Goal: Task Accomplishment & Management: Manage account settings

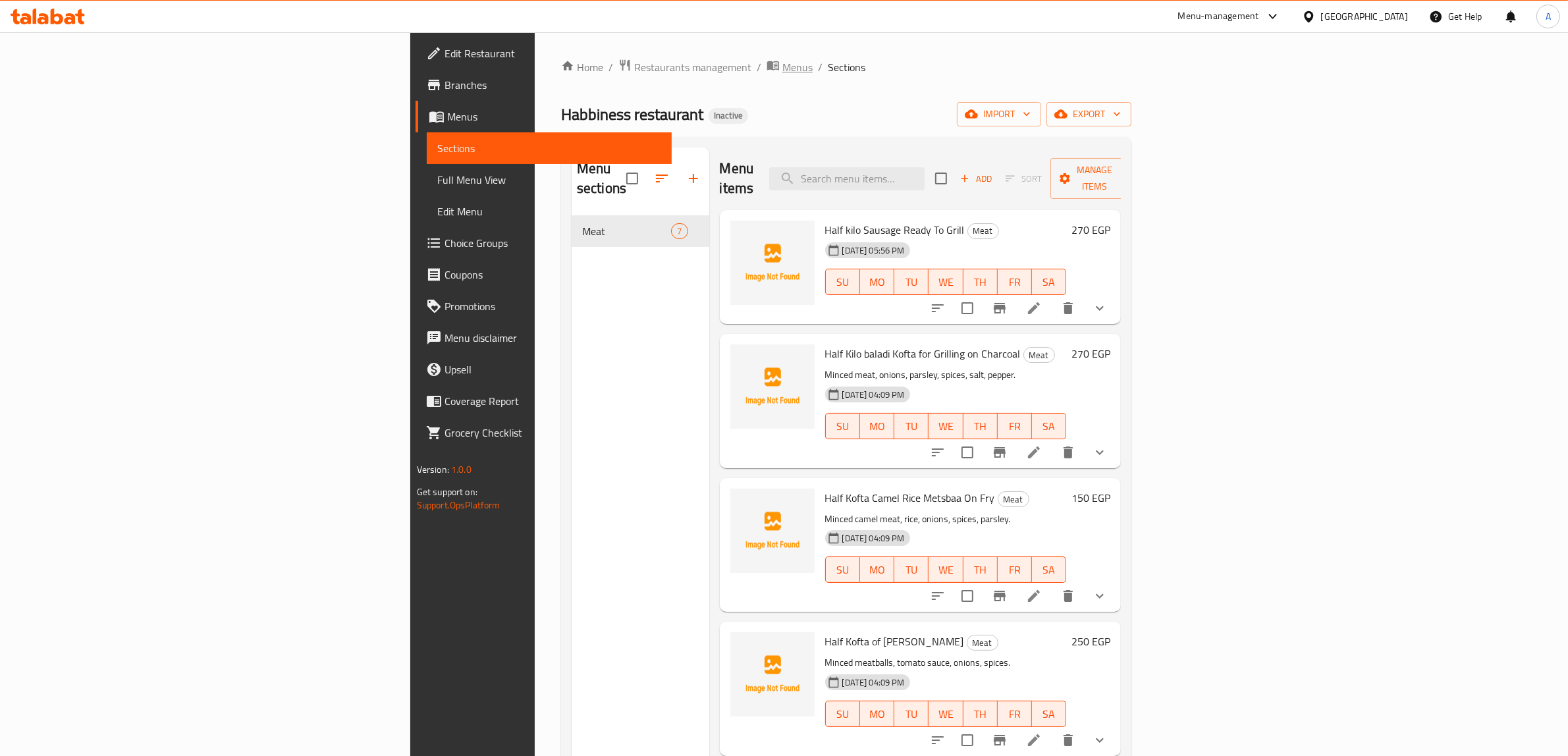
click at [783, 65] on span "Menus" at bounding box center [797, 66] width 30 height 15
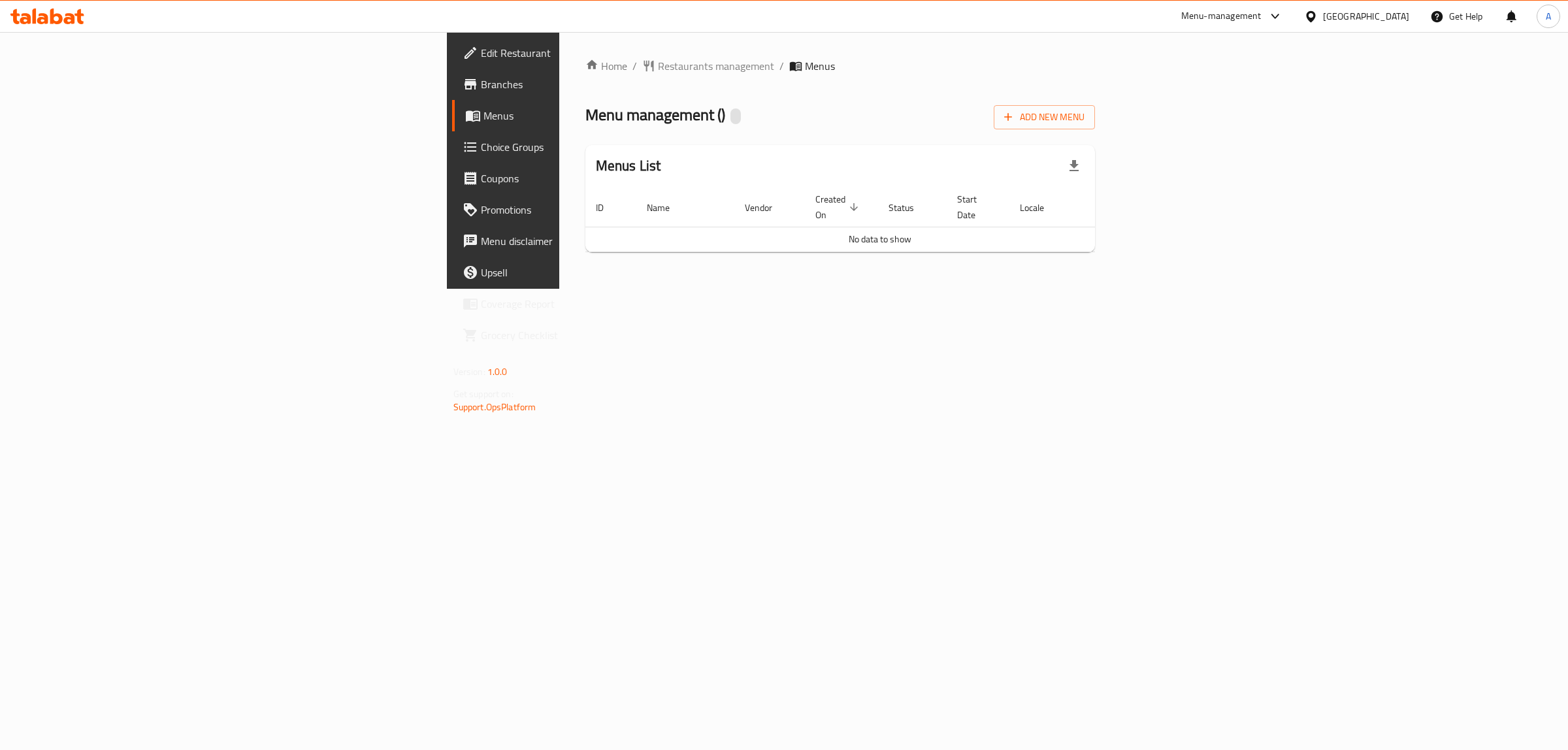
click at [697, 289] on div "Home / Restaurants management / Menus Menu management ( ) Add New Menu Menus Li…" at bounding box center [840, 160] width 562 height 257
click at [1121, 289] on div "Home / Restaurants management / Menus Menu management ( ) Add New Menu Menus Li…" at bounding box center [840, 160] width 562 height 257
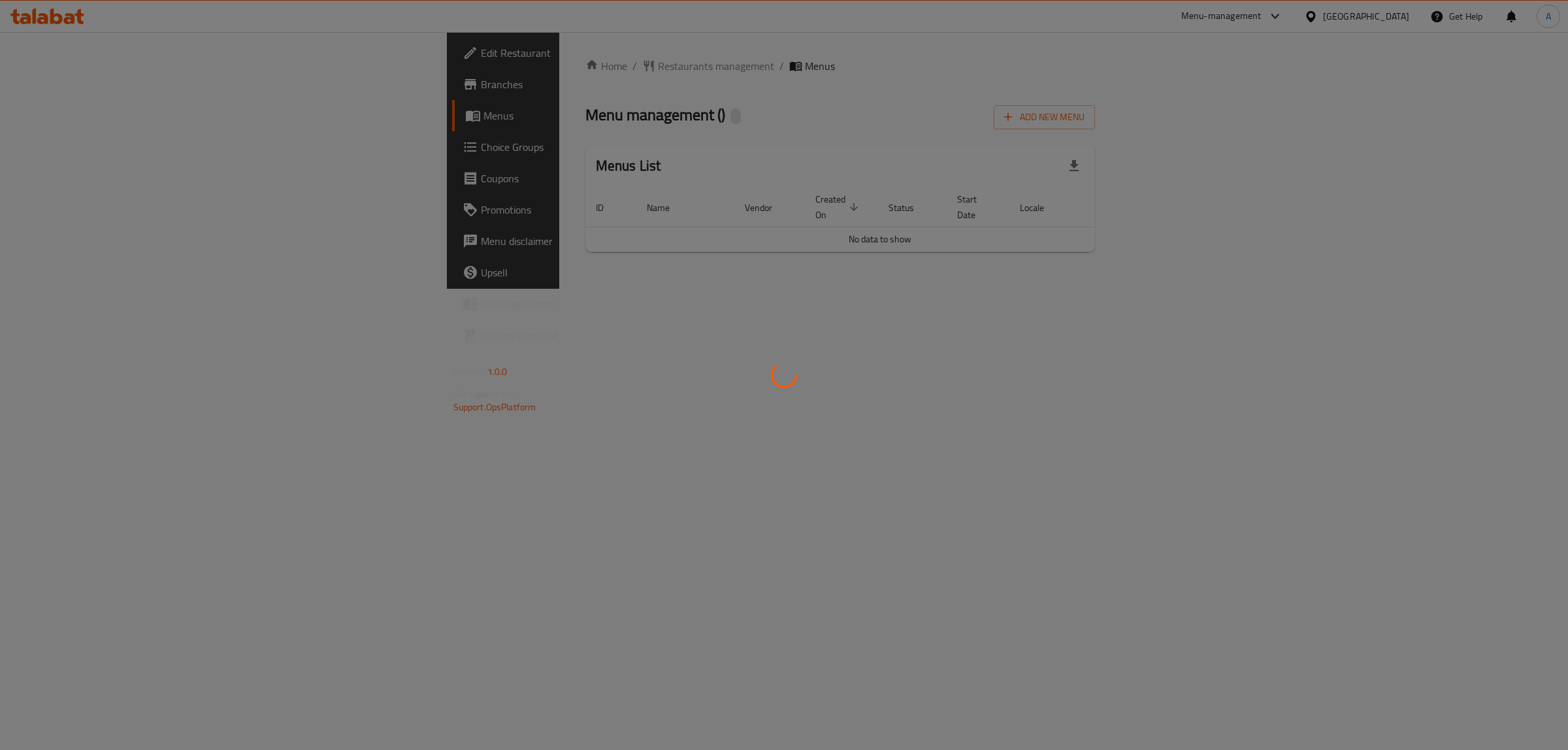
click at [766, 353] on div at bounding box center [784, 375] width 1568 height 750
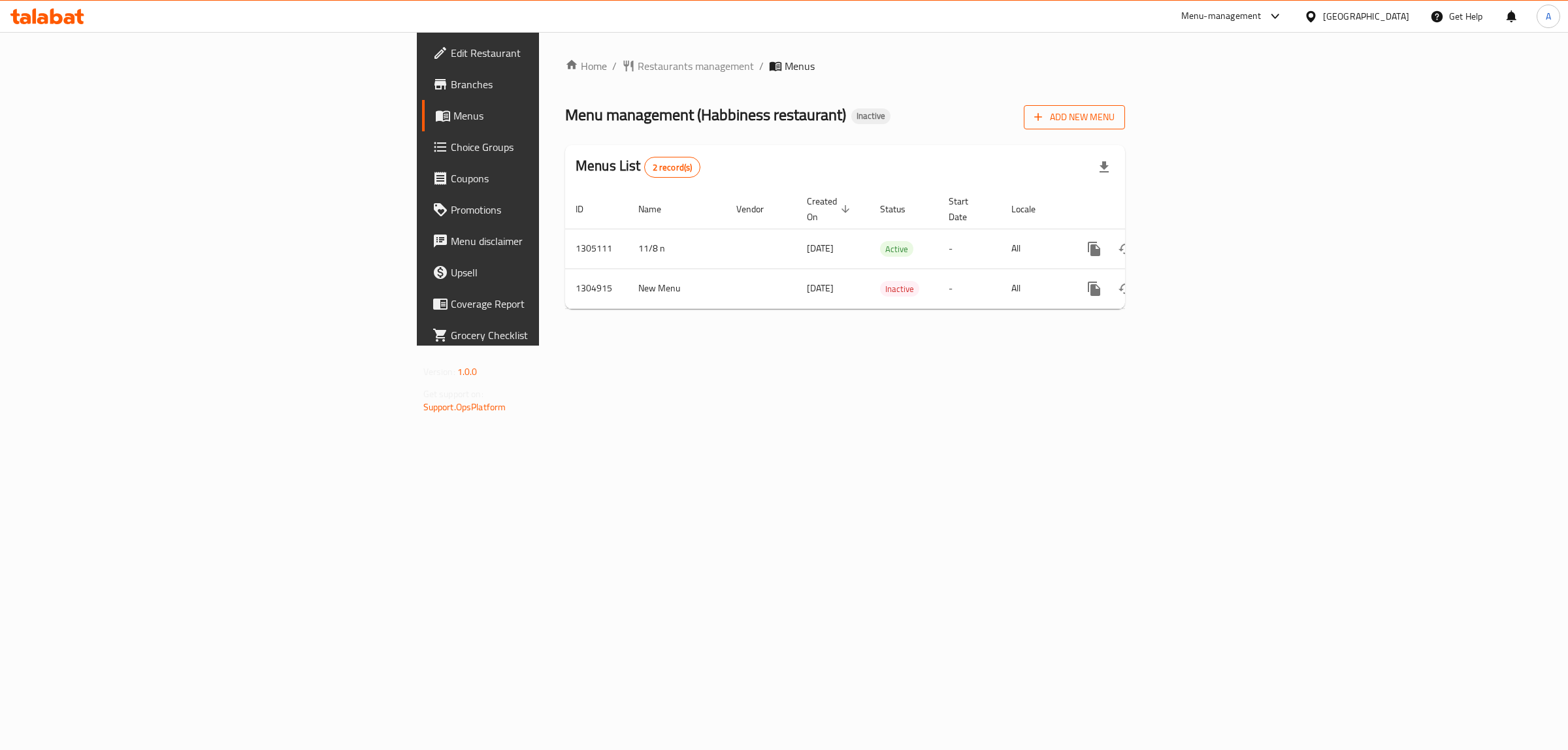
click at [1125, 107] on button "Add New Menu" at bounding box center [1074, 117] width 102 height 24
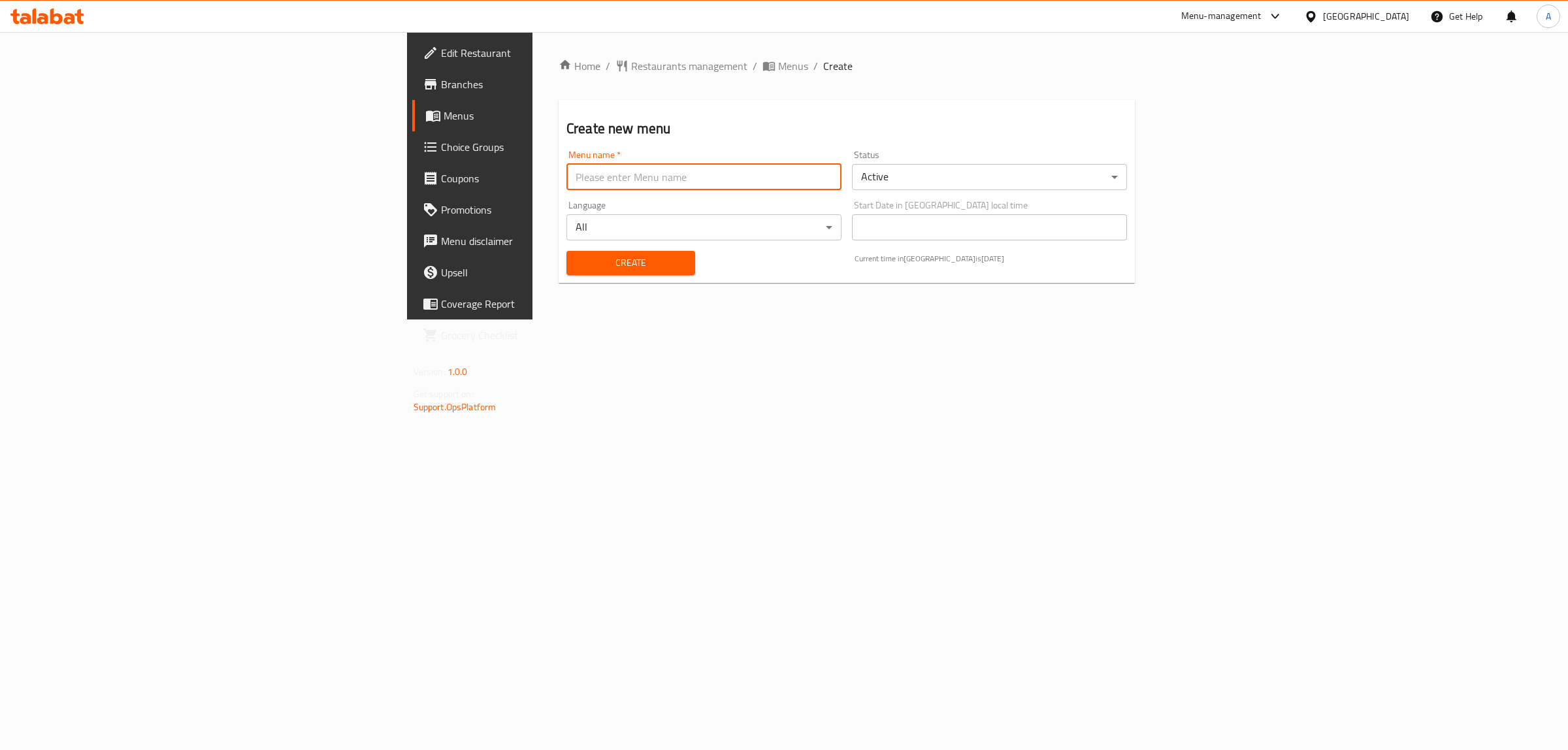
click at [567, 183] on input "text" at bounding box center [704, 177] width 275 height 26
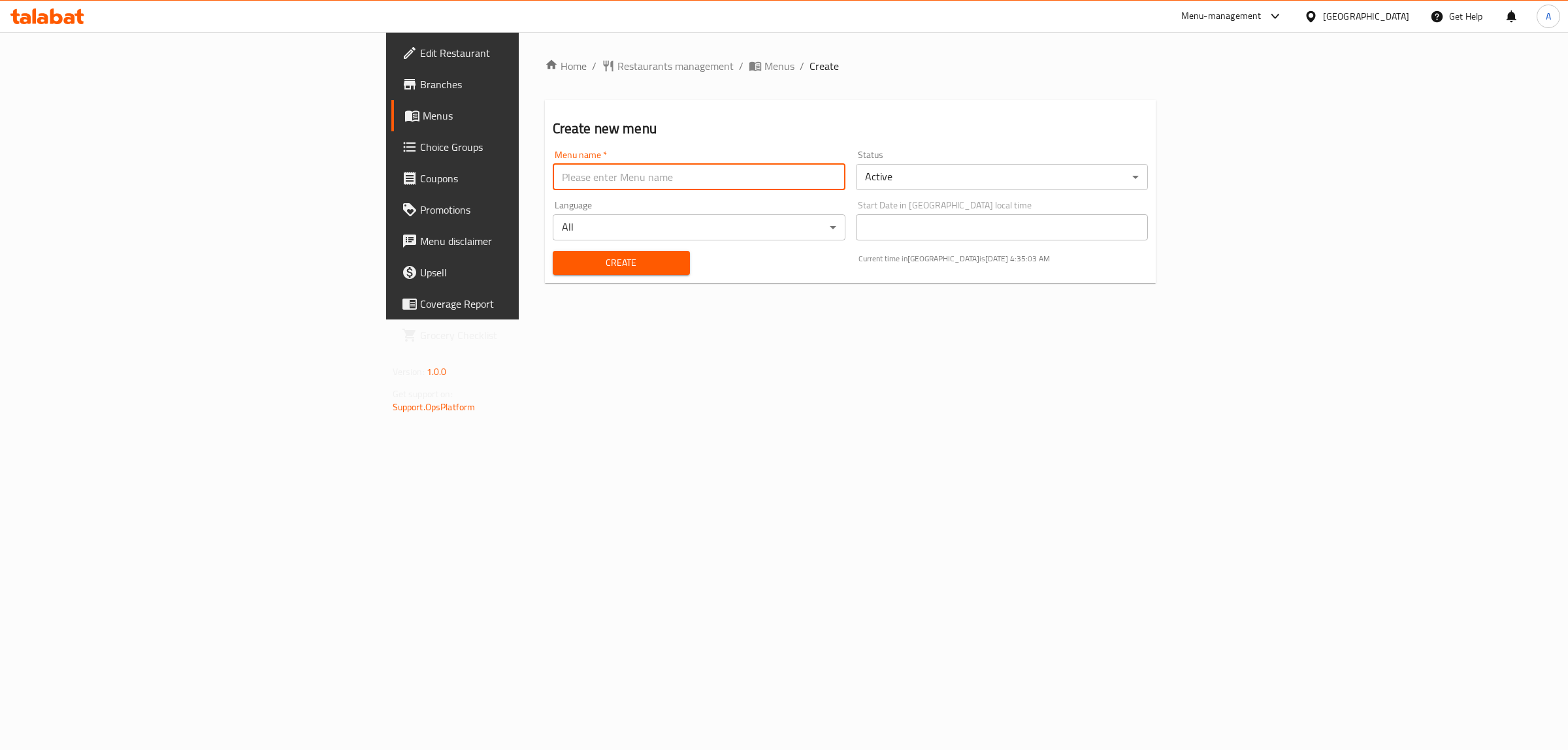
type input "1"
click at [988, 169] on body "​ Menu-management Egypt Get Help A Edit Restaurant Branches Menus Choice Groups…" at bounding box center [784, 391] width 1568 height 718
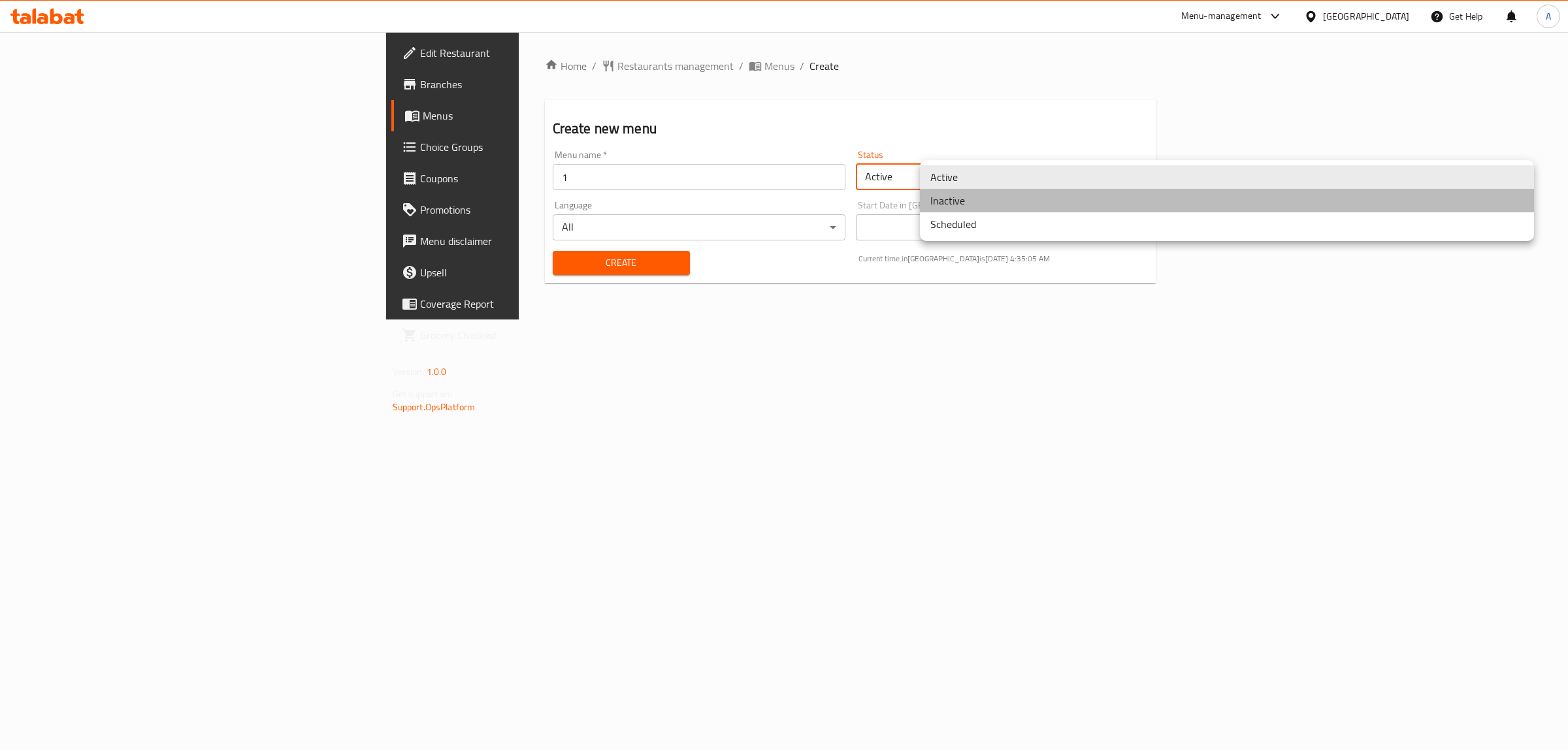
click at [971, 206] on li "Inactive" at bounding box center [1227, 200] width 614 height 23
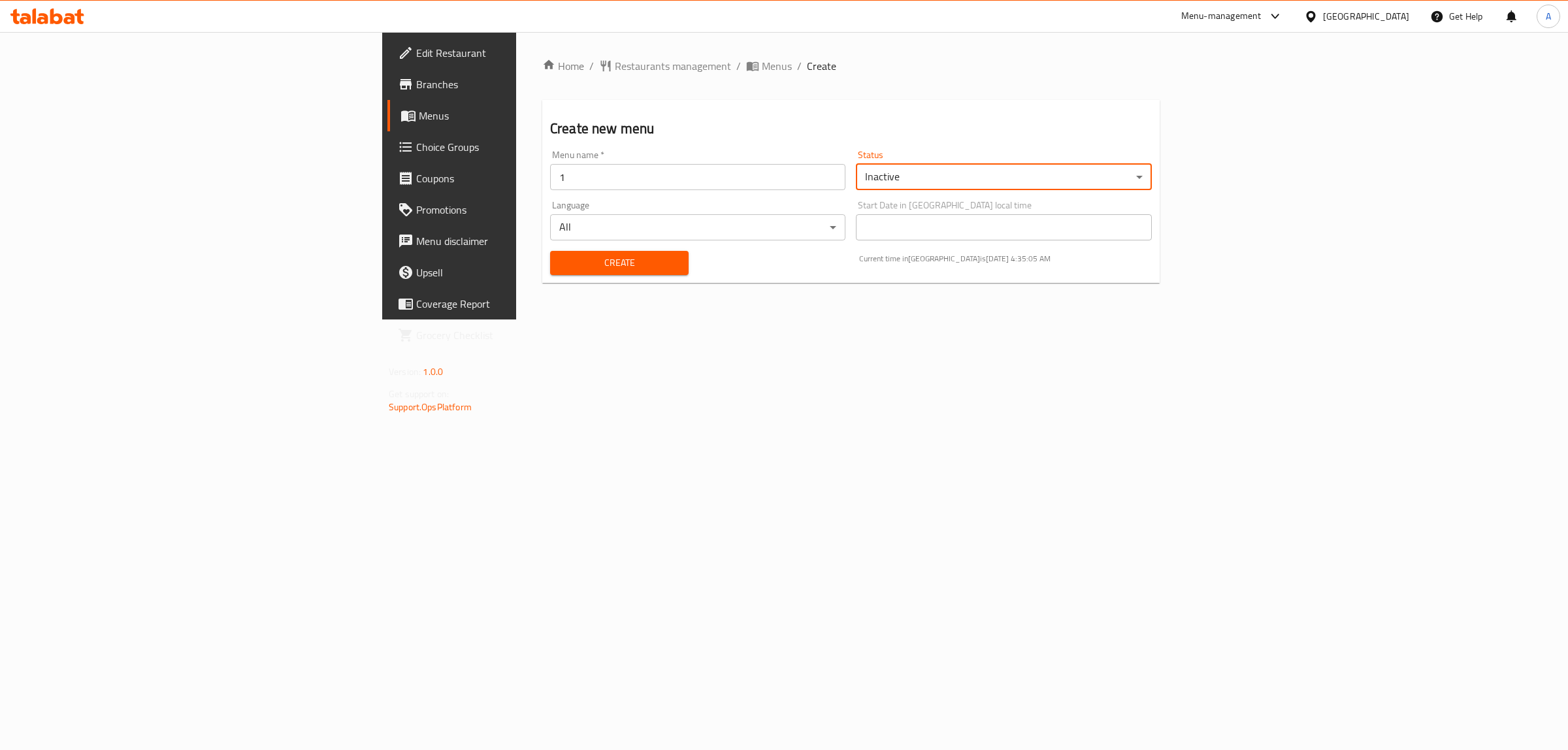
click at [561, 258] on span "Create" at bounding box center [619, 263] width 118 height 16
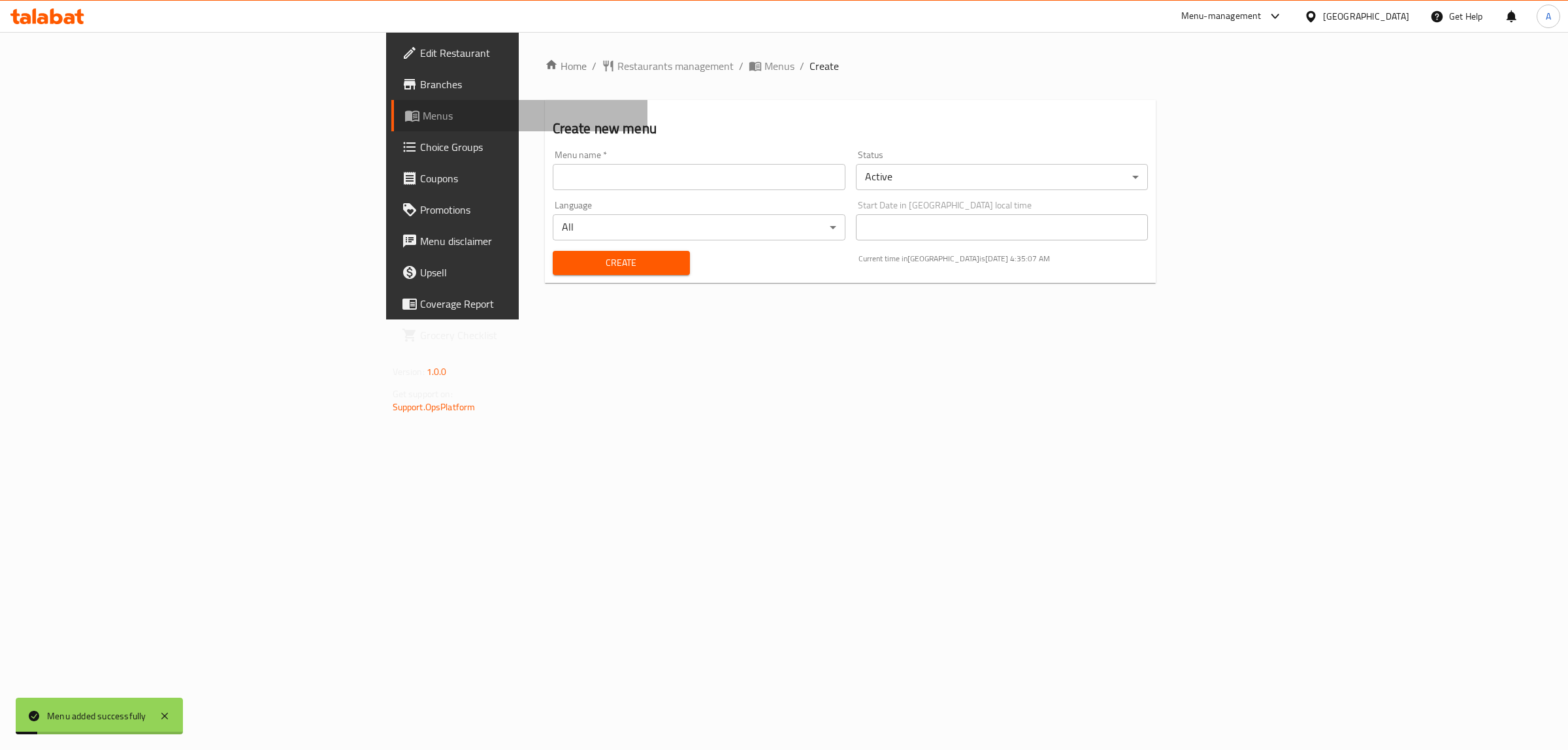
click at [391, 126] on link "Menus" at bounding box center [519, 115] width 257 height 31
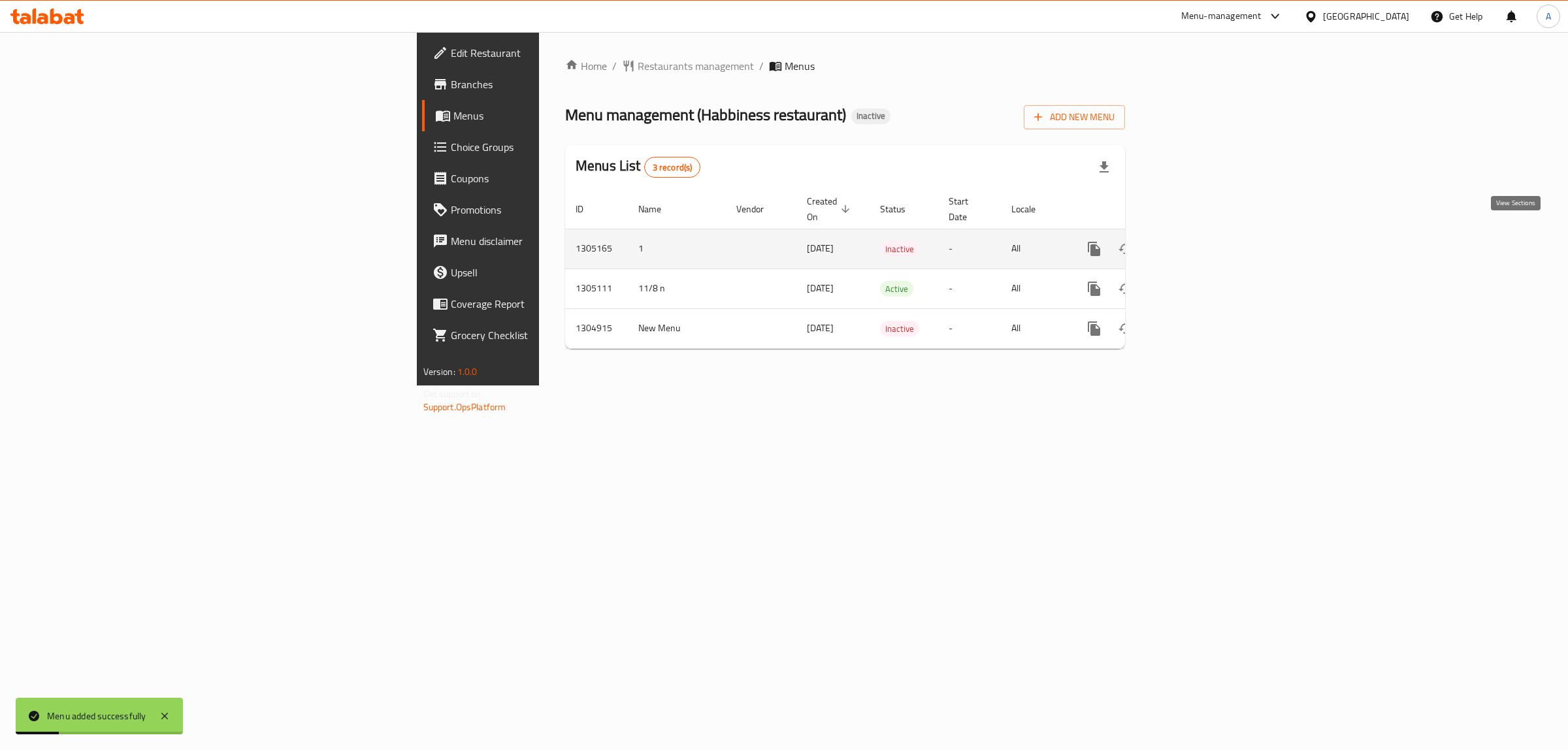
click at [1196, 241] on icon "enhanced table" at bounding box center [1188, 249] width 15 height 15
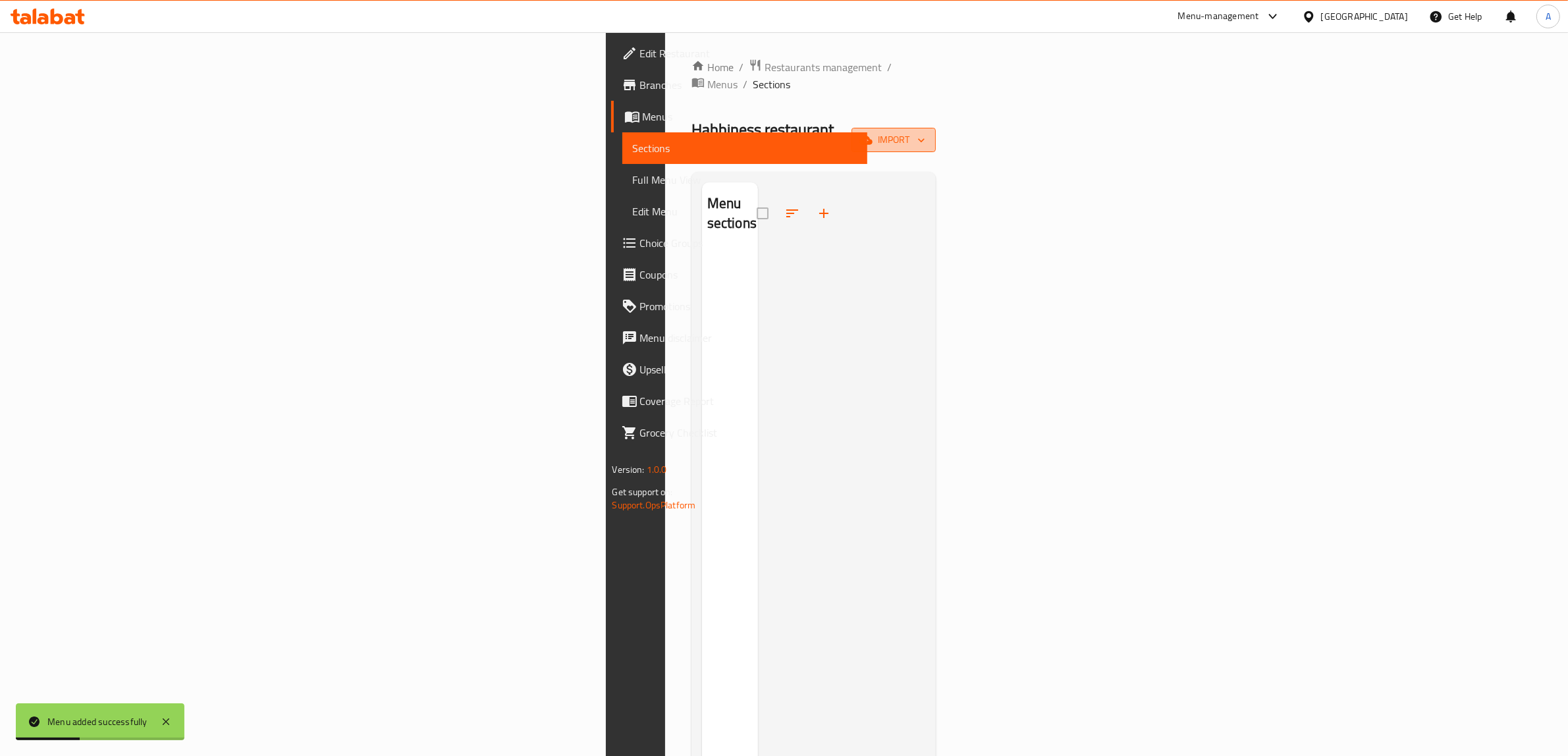
click at [925, 132] on span "import" at bounding box center [894, 140] width 63 height 16
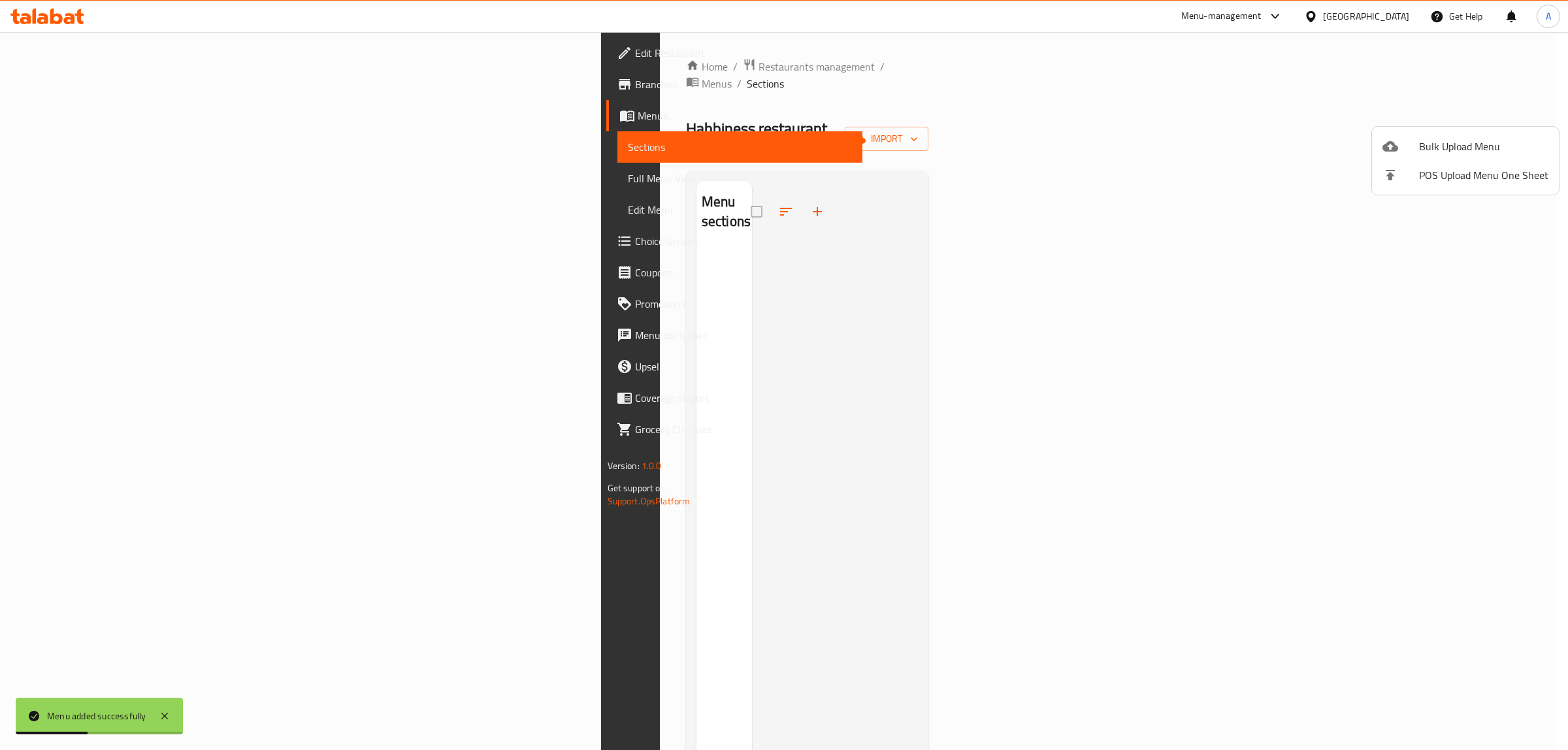
click at [1442, 132] on li "Bulk Upload Menu" at bounding box center [1466, 146] width 187 height 29
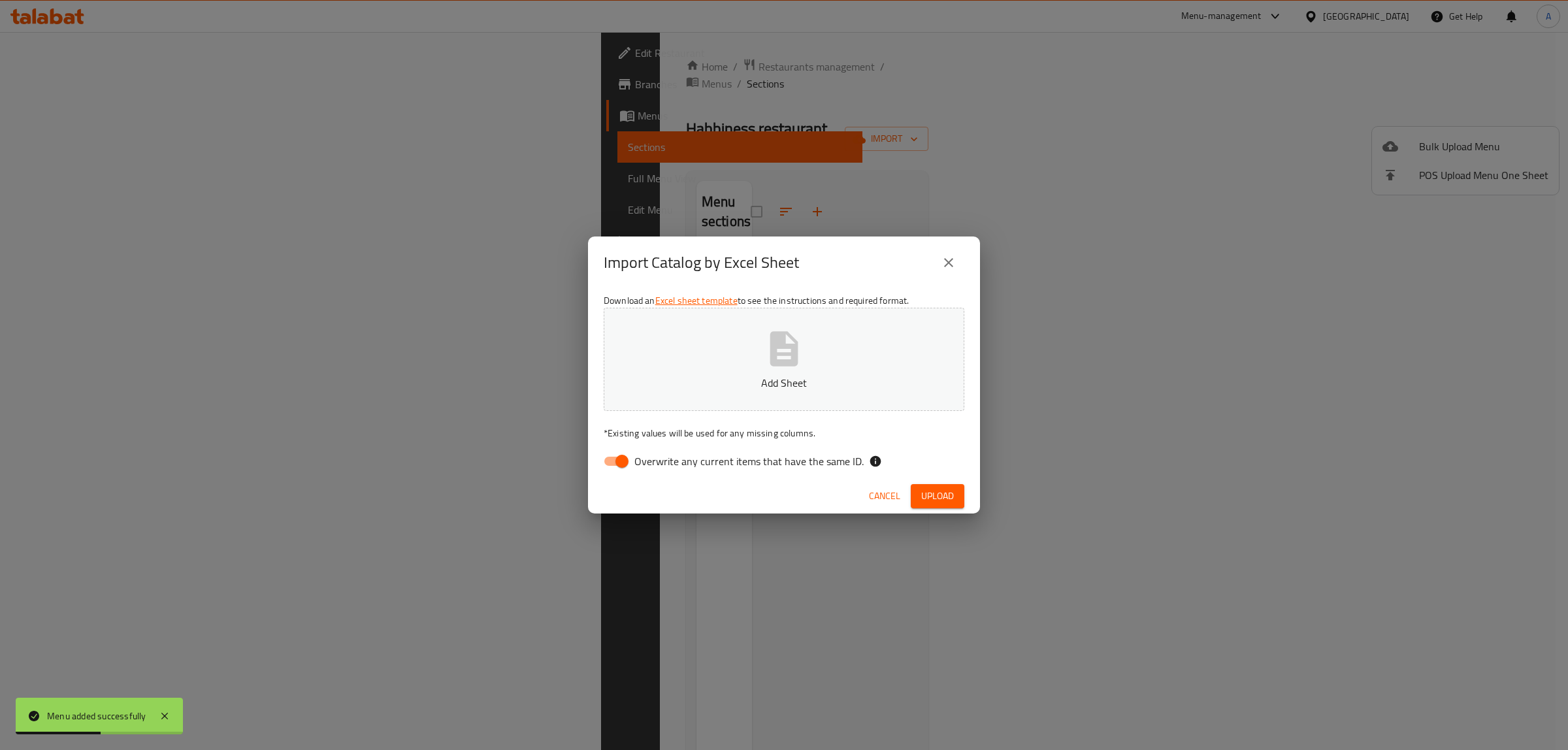
click at [658, 459] on span "Overwrite any current items that have the same ID." at bounding box center [749, 461] width 230 height 15
click at [658, 459] on input "Overwrite any current items that have the same ID." at bounding box center [622, 461] width 75 height 25
checkbox input "false"
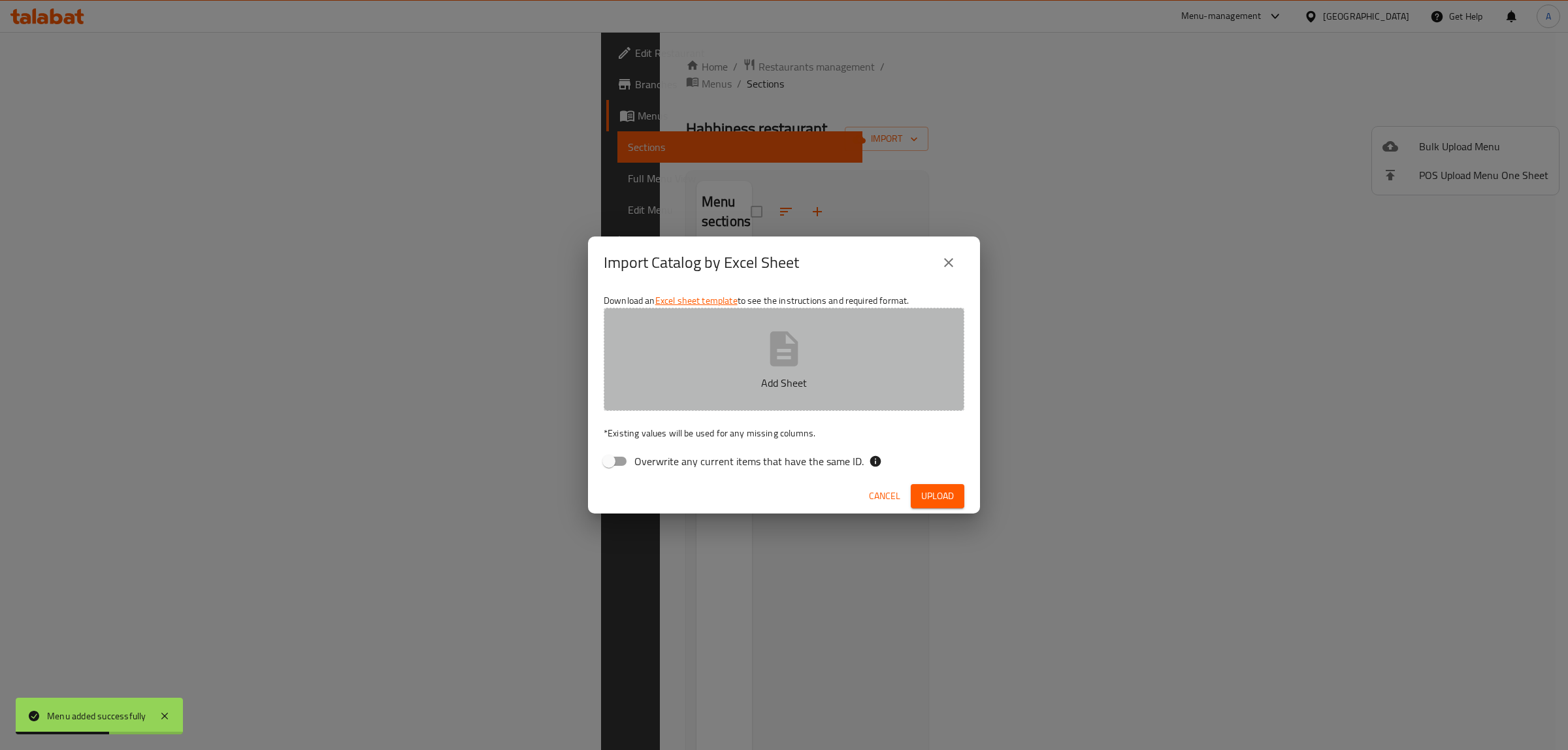
click at [670, 384] on p "Add Sheet" at bounding box center [784, 382] width 320 height 15
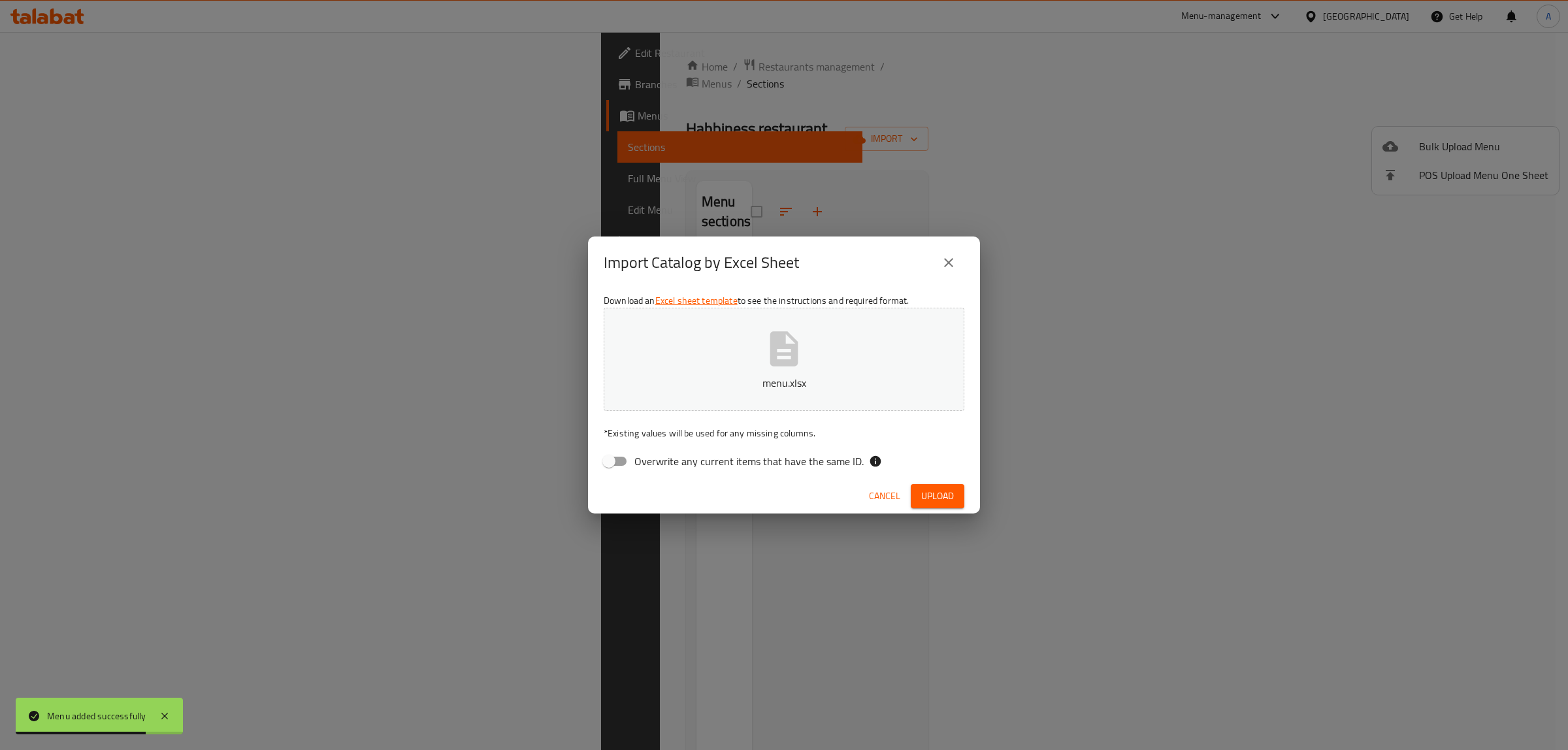
click at [944, 497] on span "Upload" at bounding box center [937, 496] width 33 height 16
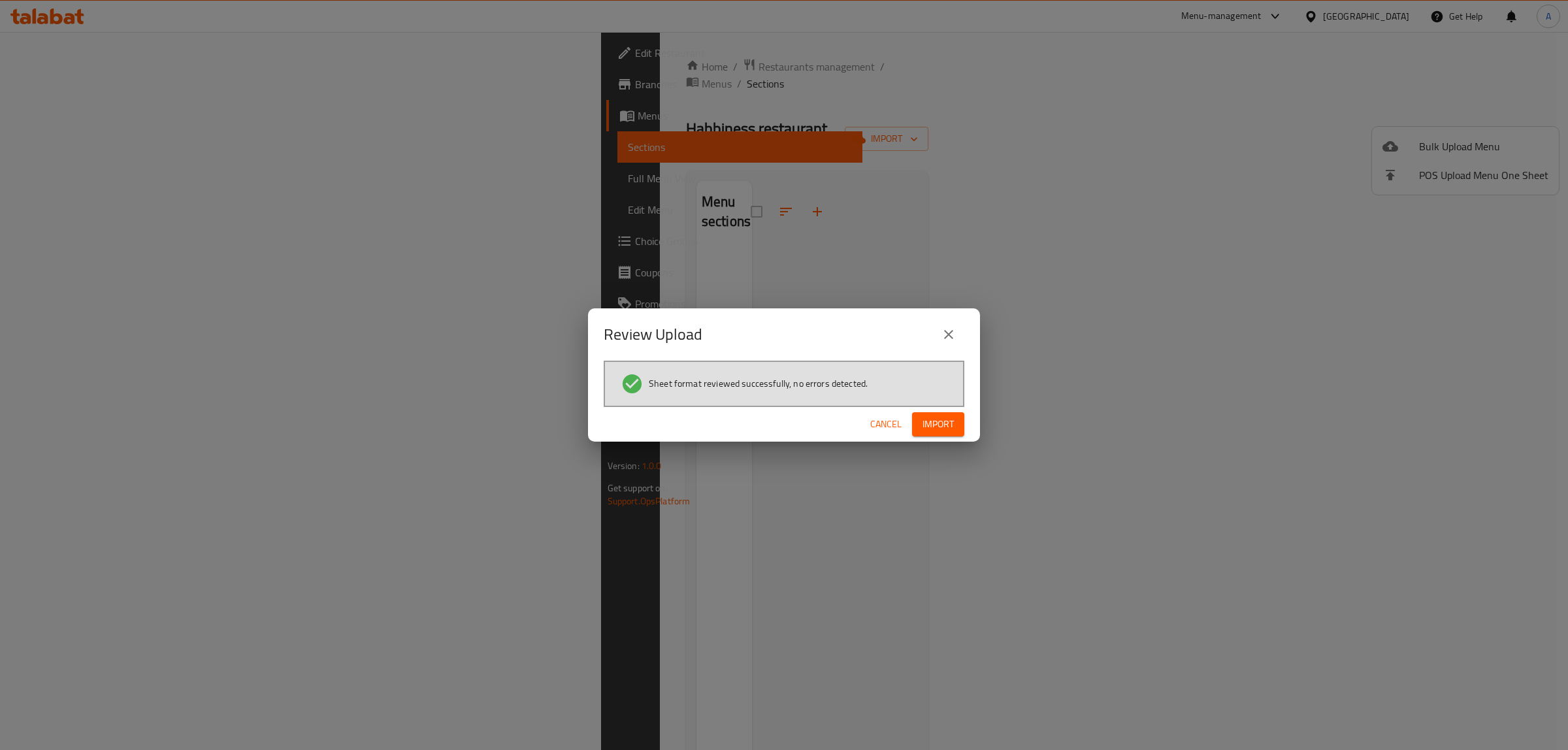
click at [961, 387] on div "Sheet format reviewed successfully, no errors detected." at bounding box center [784, 383] width 360 height 46
click at [959, 417] on button "Import" at bounding box center [938, 424] width 52 height 24
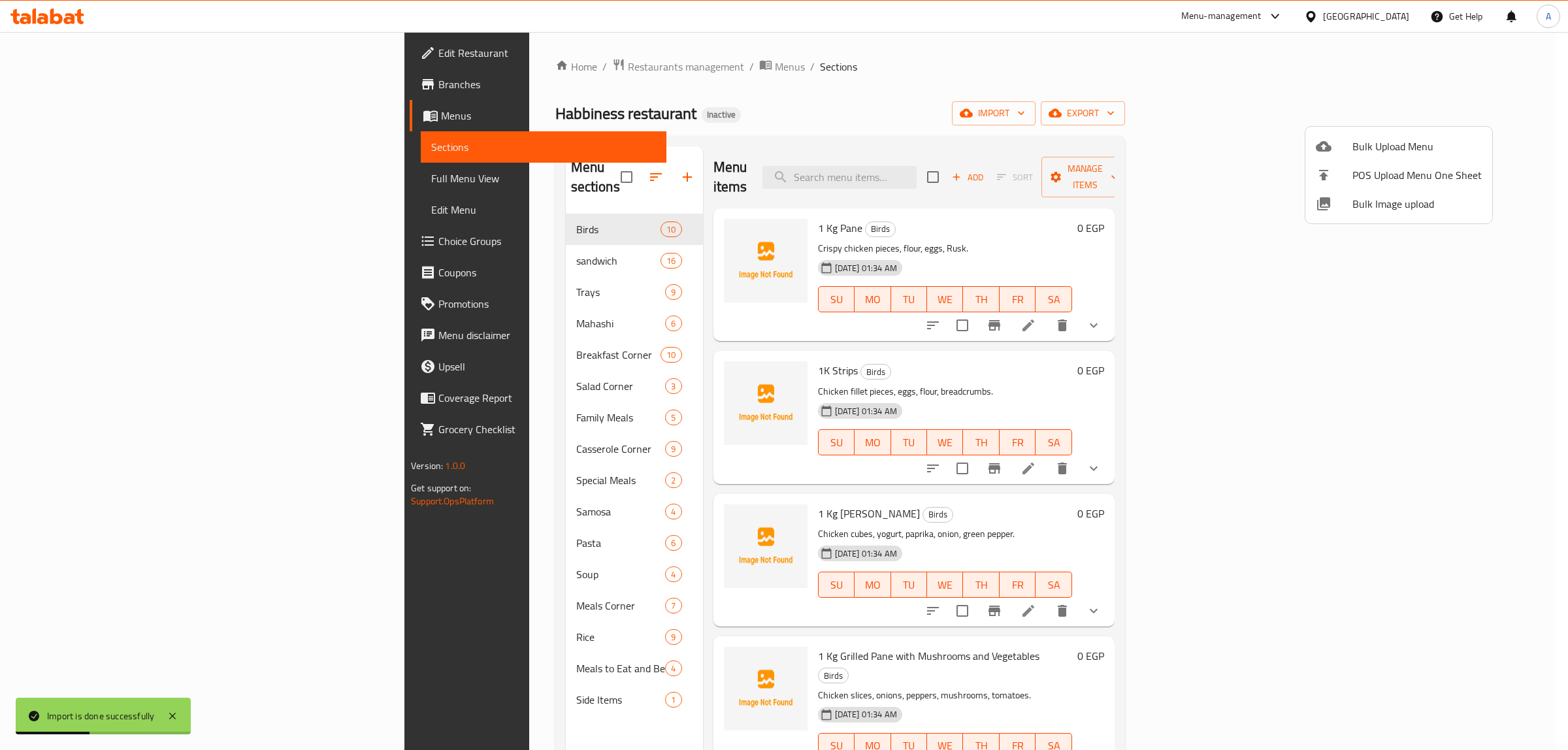
click at [67, 183] on div at bounding box center [784, 375] width 1568 height 750
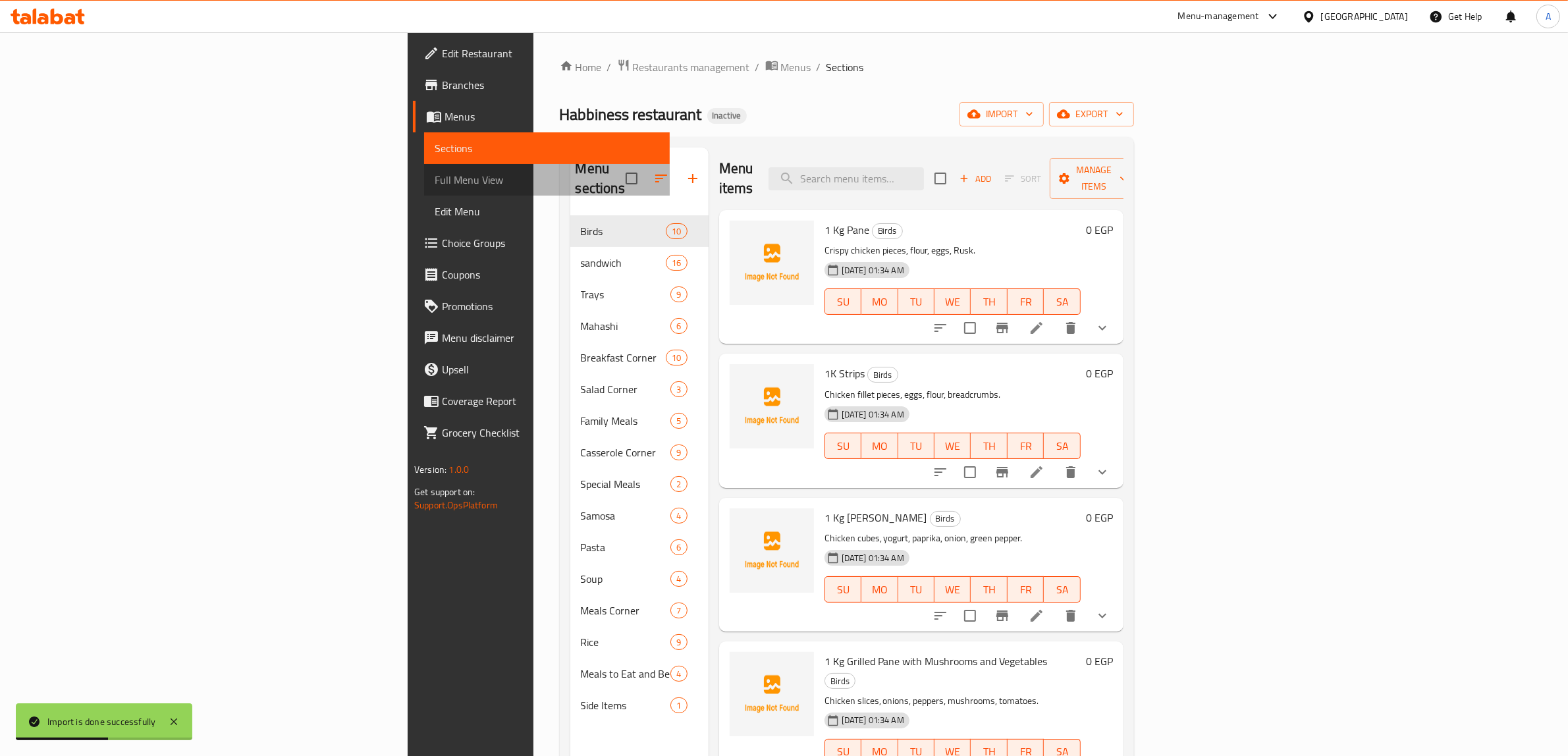
click at [435, 184] on span "Full Menu View" at bounding box center [547, 179] width 225 height 15
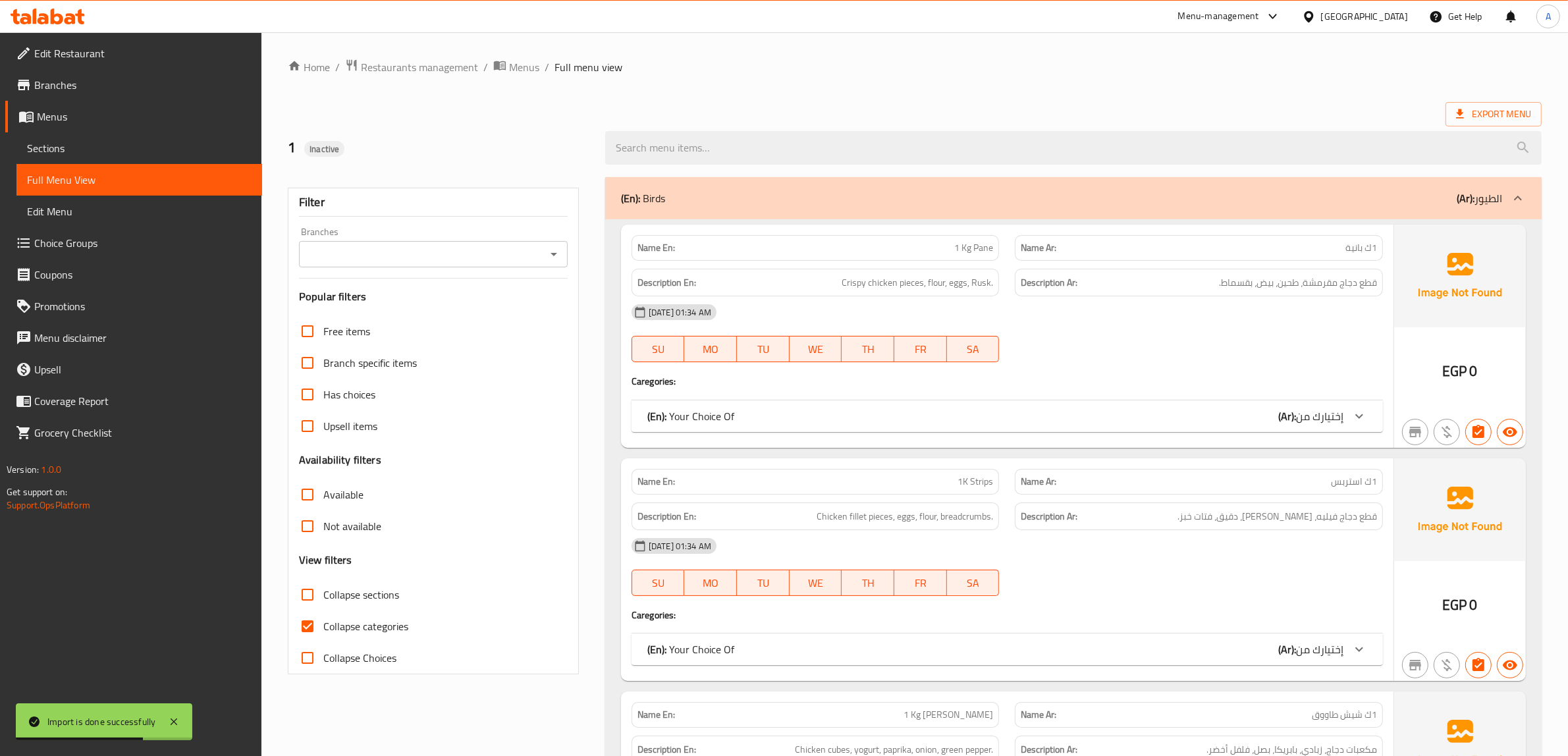
click at [339, 634] on span "Collapse categories" at bounding box center [365, 626] width 85 height 15
click at [323, 634] on input "Collapse categories" at bounding box center [307, 626] width 32 height 32
checkbox input "false"
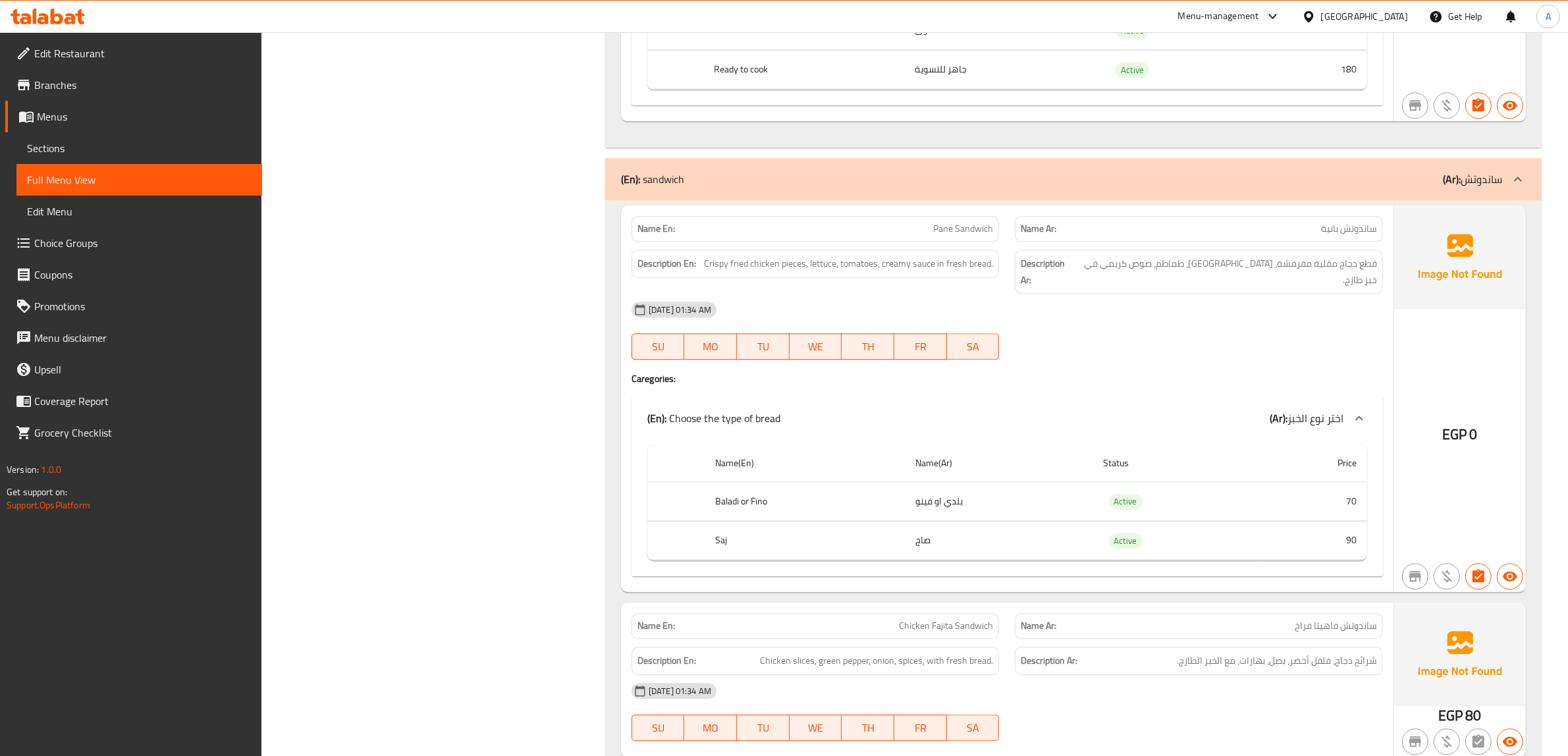
scroll to position [3868, 0]
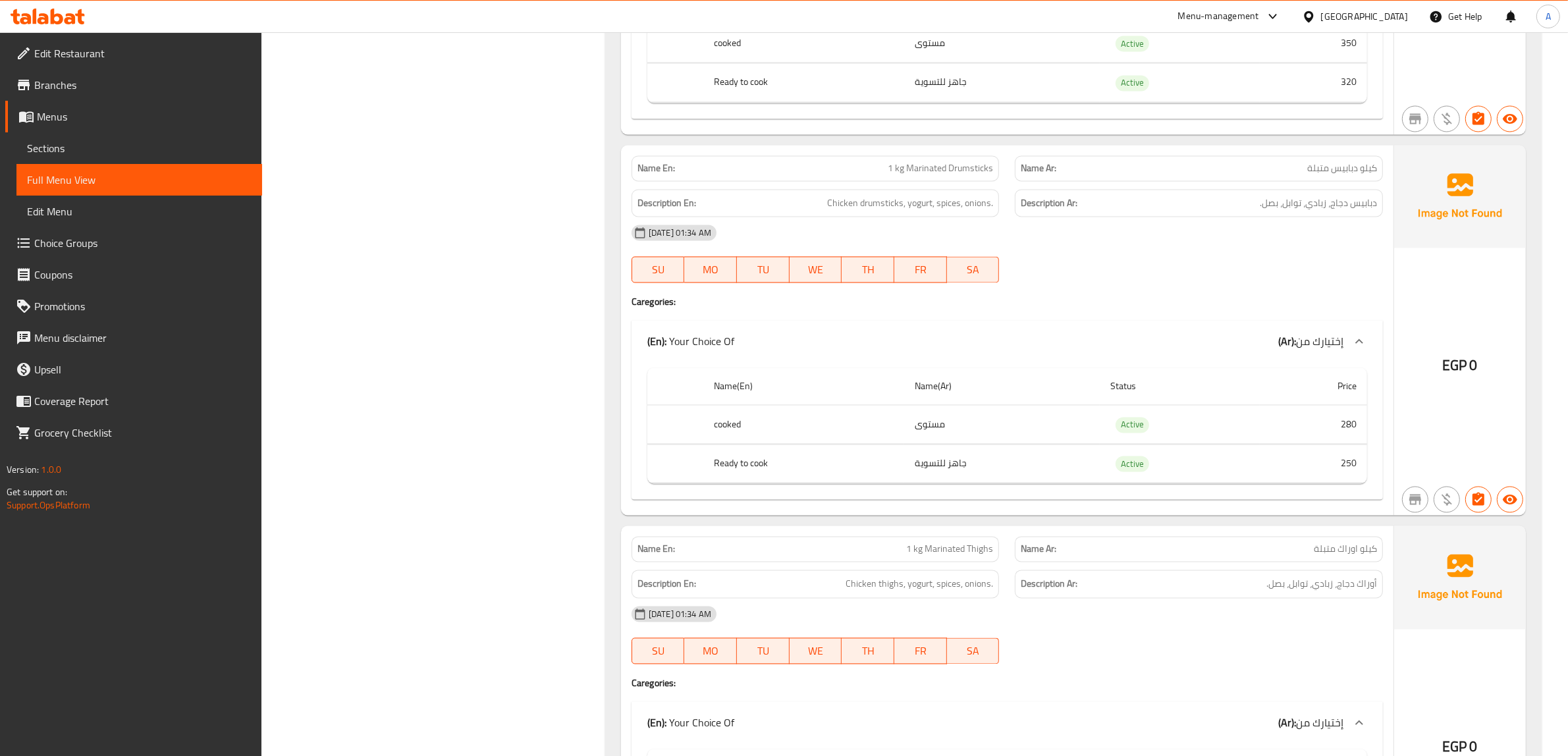
scroll to position [3540, 0]
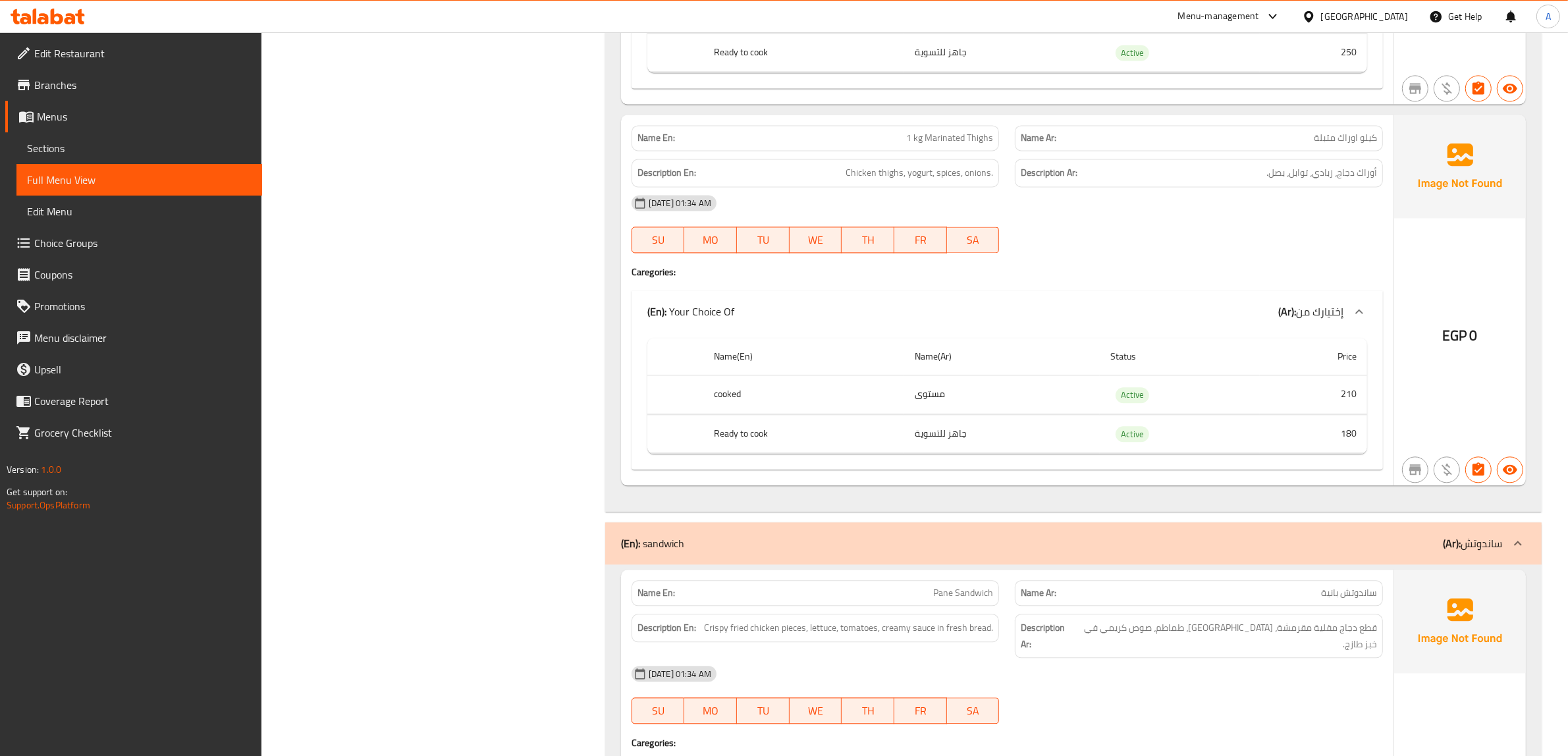
click at [928, 145] on span "1 kg Marinated Thighs" at bounding box center [950, 138] width 87 height 14
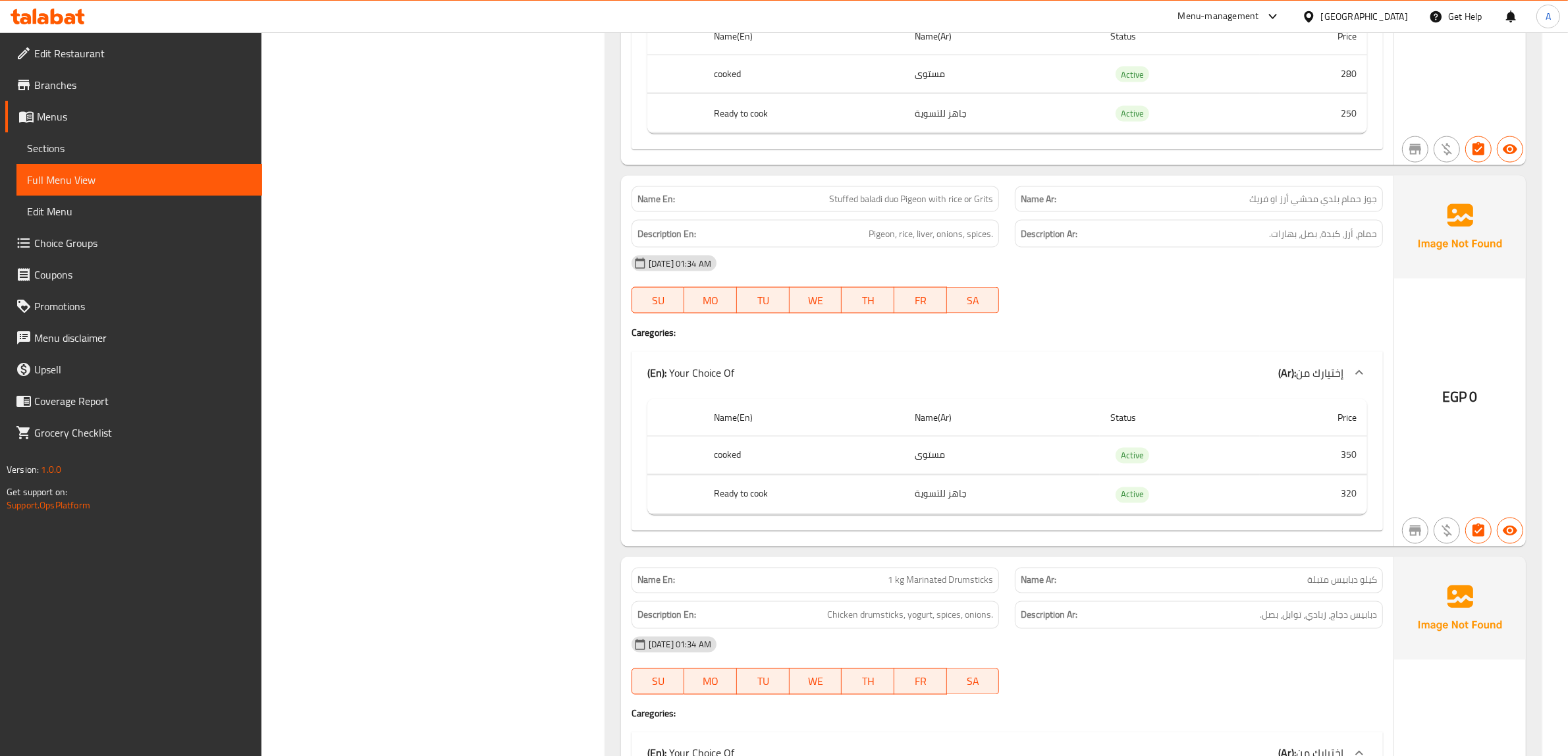
scroll to position [0, 0]
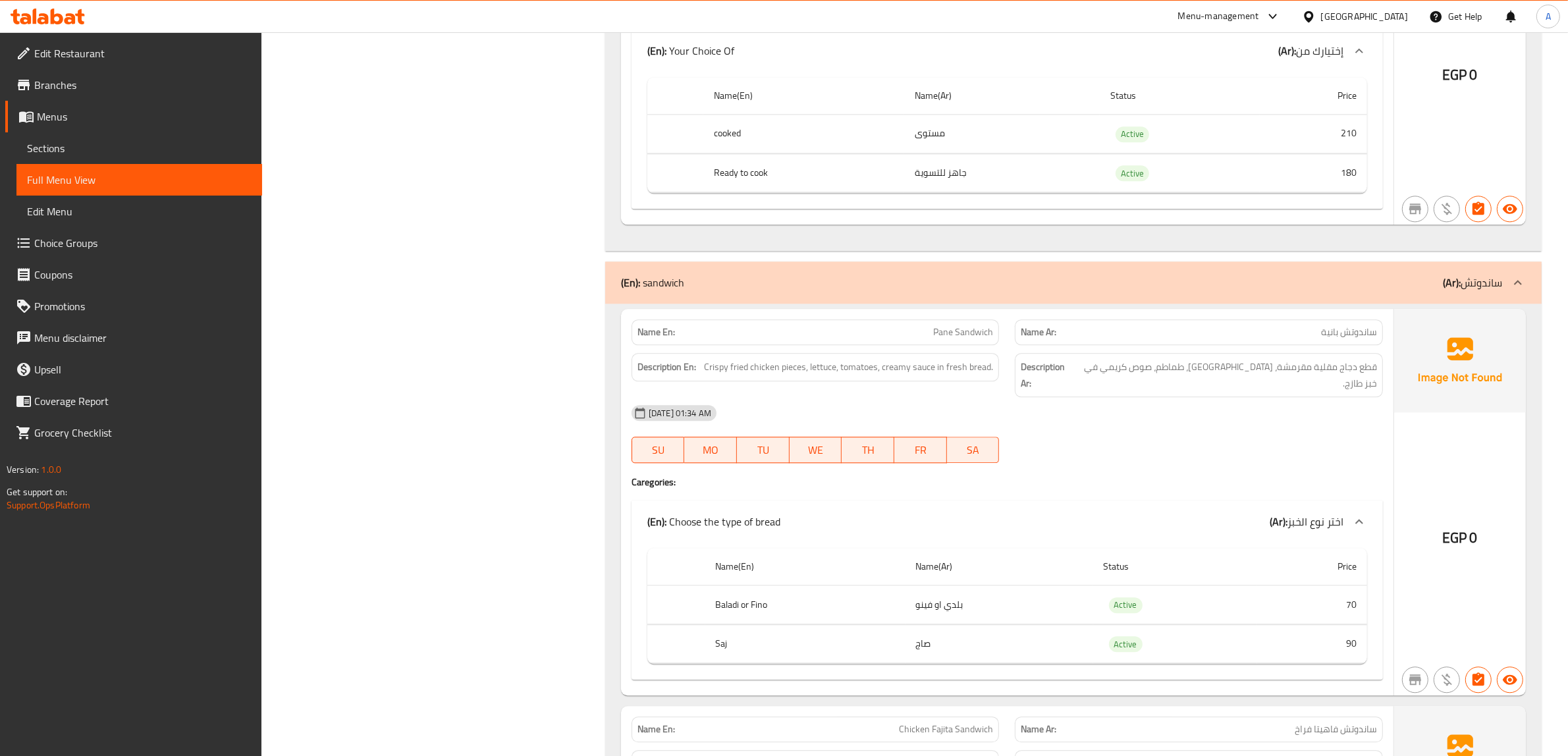
scroll to position [3807, 0]
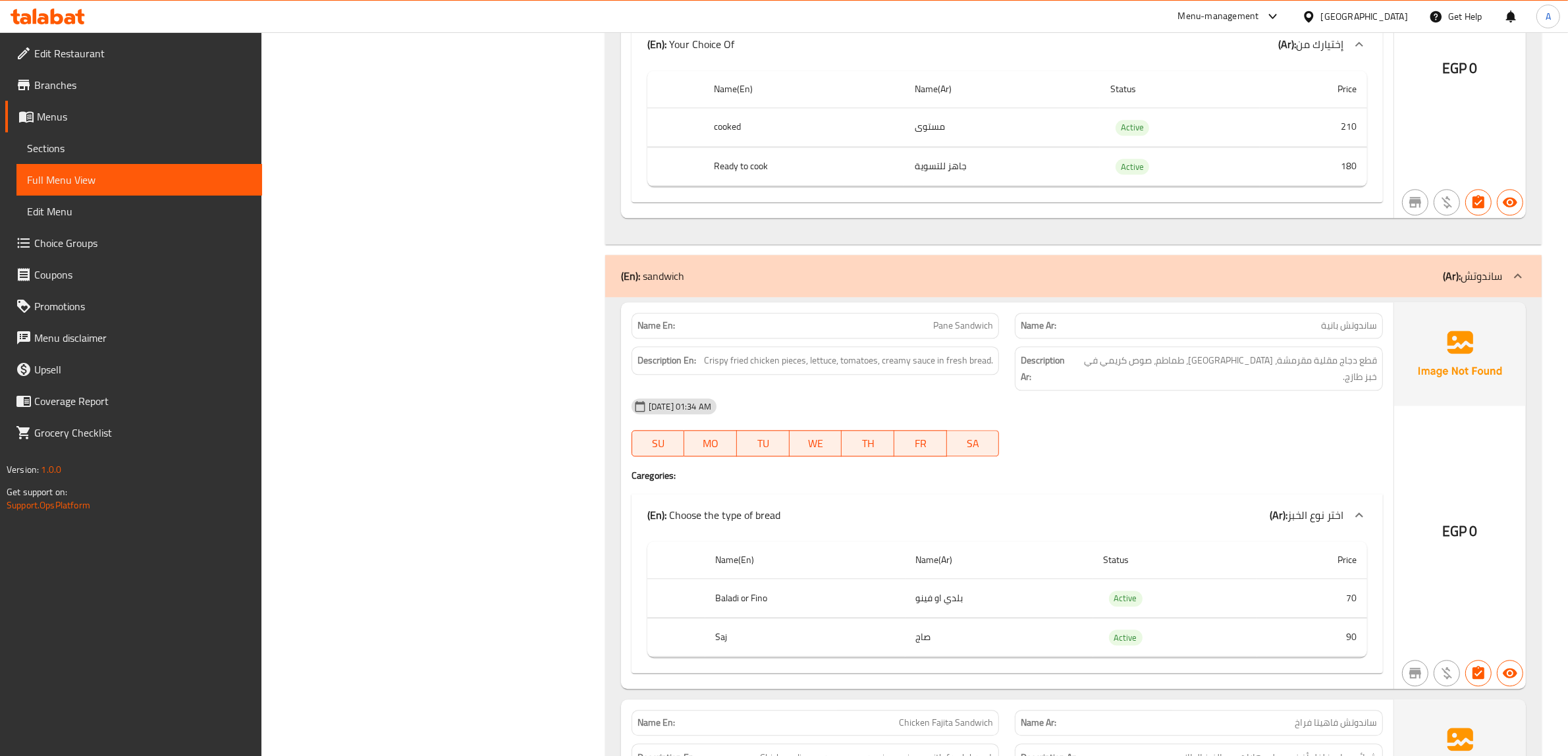
click at [88, 245] on span "Choice Groups" at bounding box center [142, 242] width 217 height 15
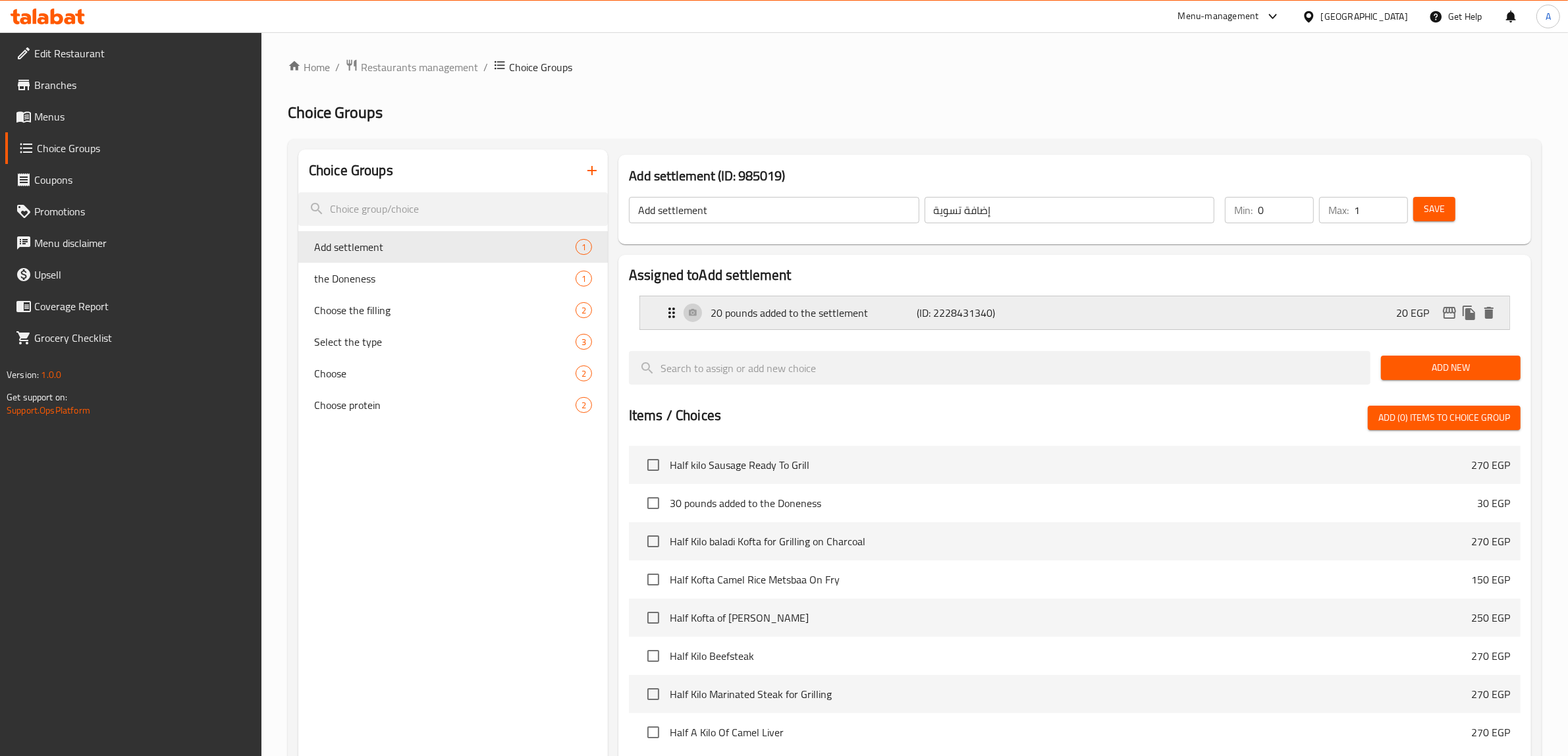
click at [797, 312] on p "20 pounds added to the settlement" at bounding box center [813, 312] width 207 height 15
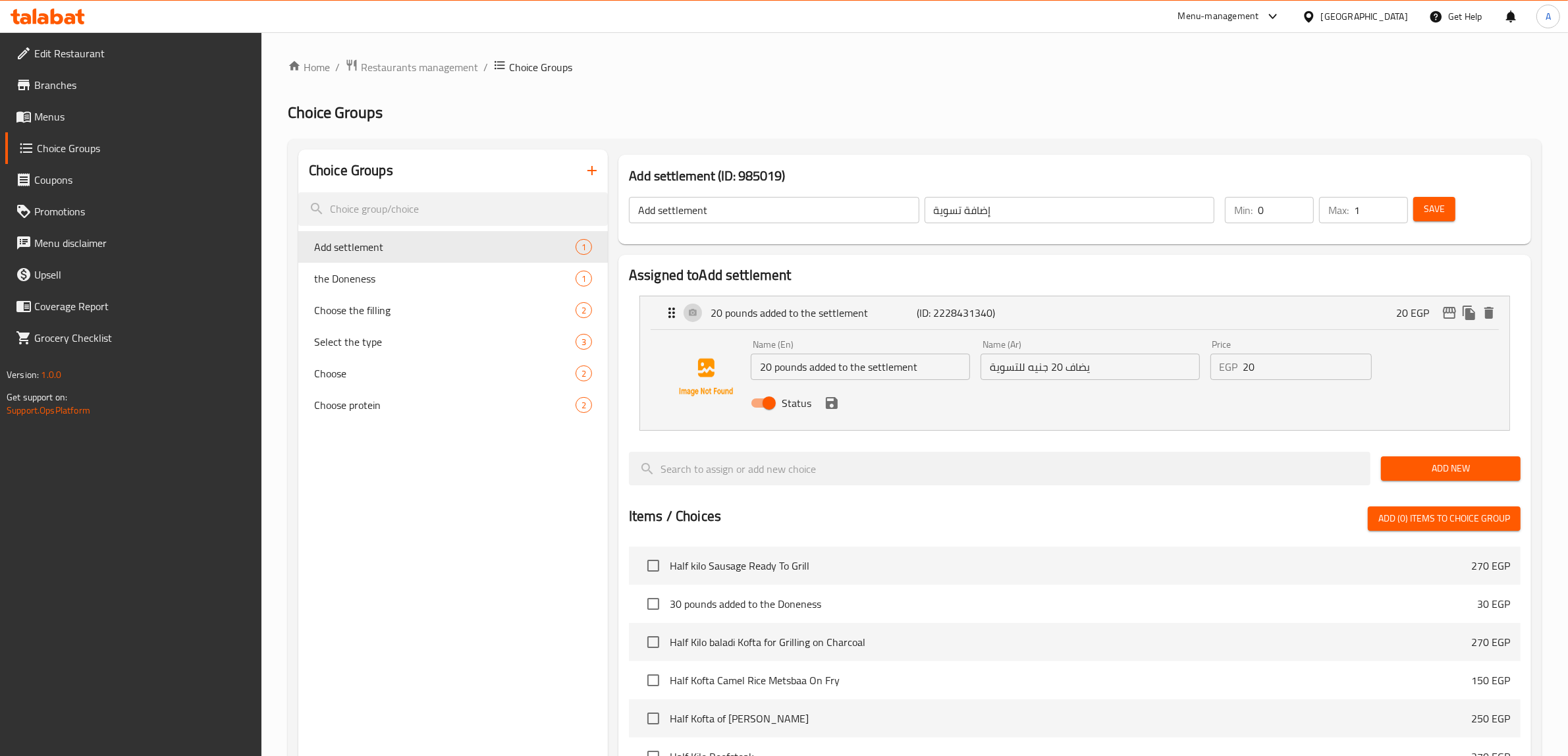
click at [703, 211] on input "Add settlement" at bounding box center [774, 210] width 290 height 27
click at [1433, 209] on span "Save" at bounding box center [1434, 209] width 21 height 16
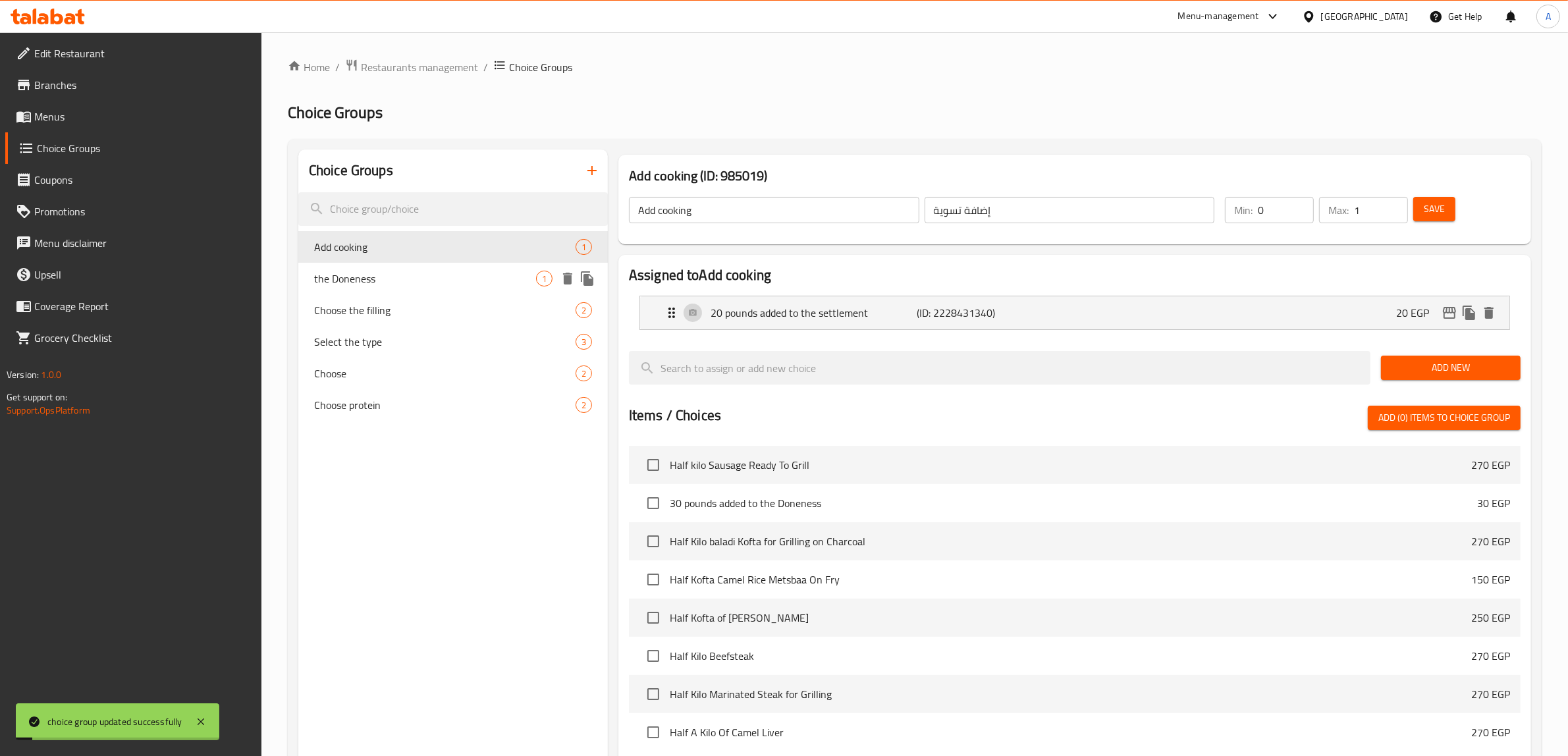
click at [377, 274] on span "the Doneness" at bounding box center [424, 278] width 222 height 15
type input "the Doneness"
type input "التسوية"
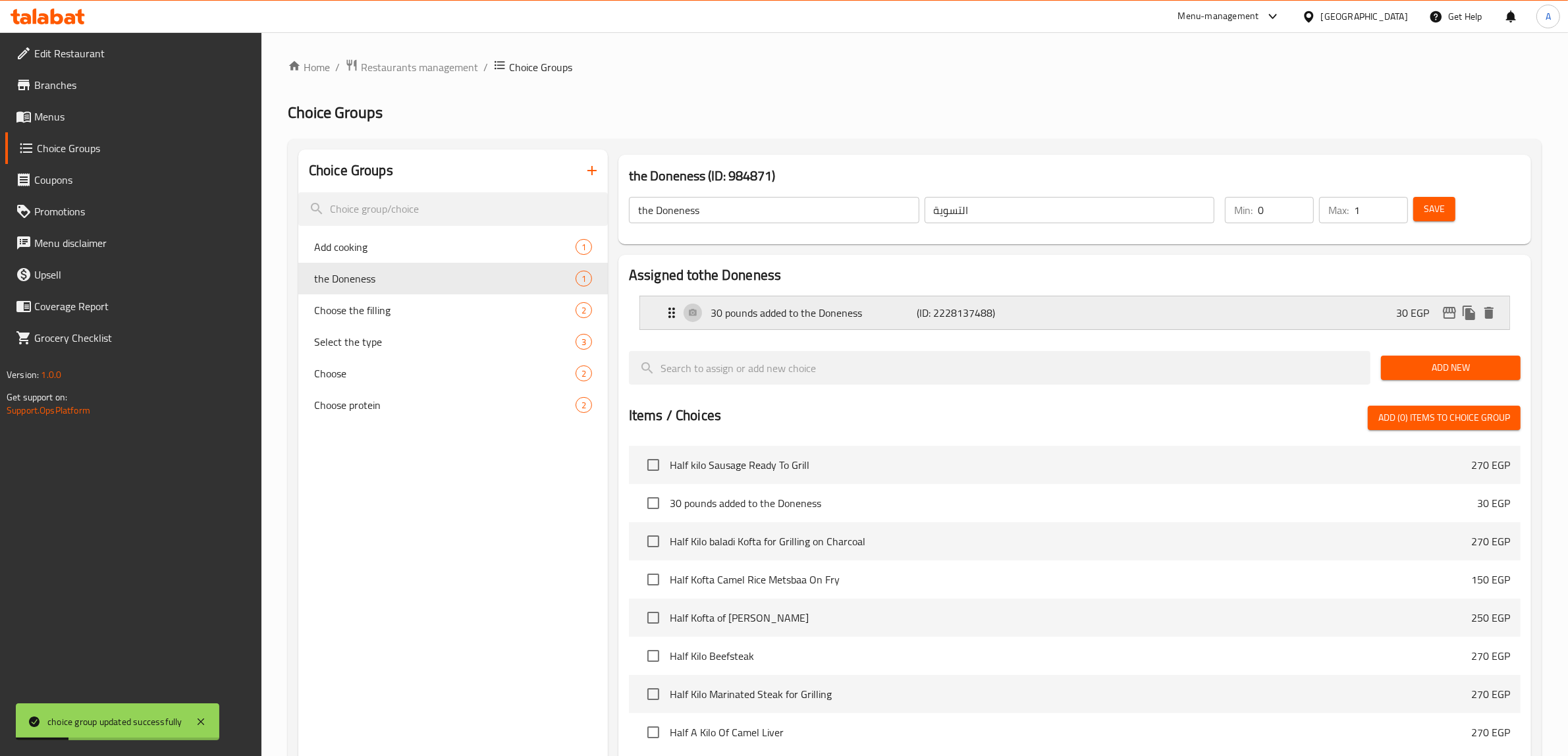
click at [930, 307] on p "(ID: 2228137488)" at bounding box center [986, 312] width 138 height 15
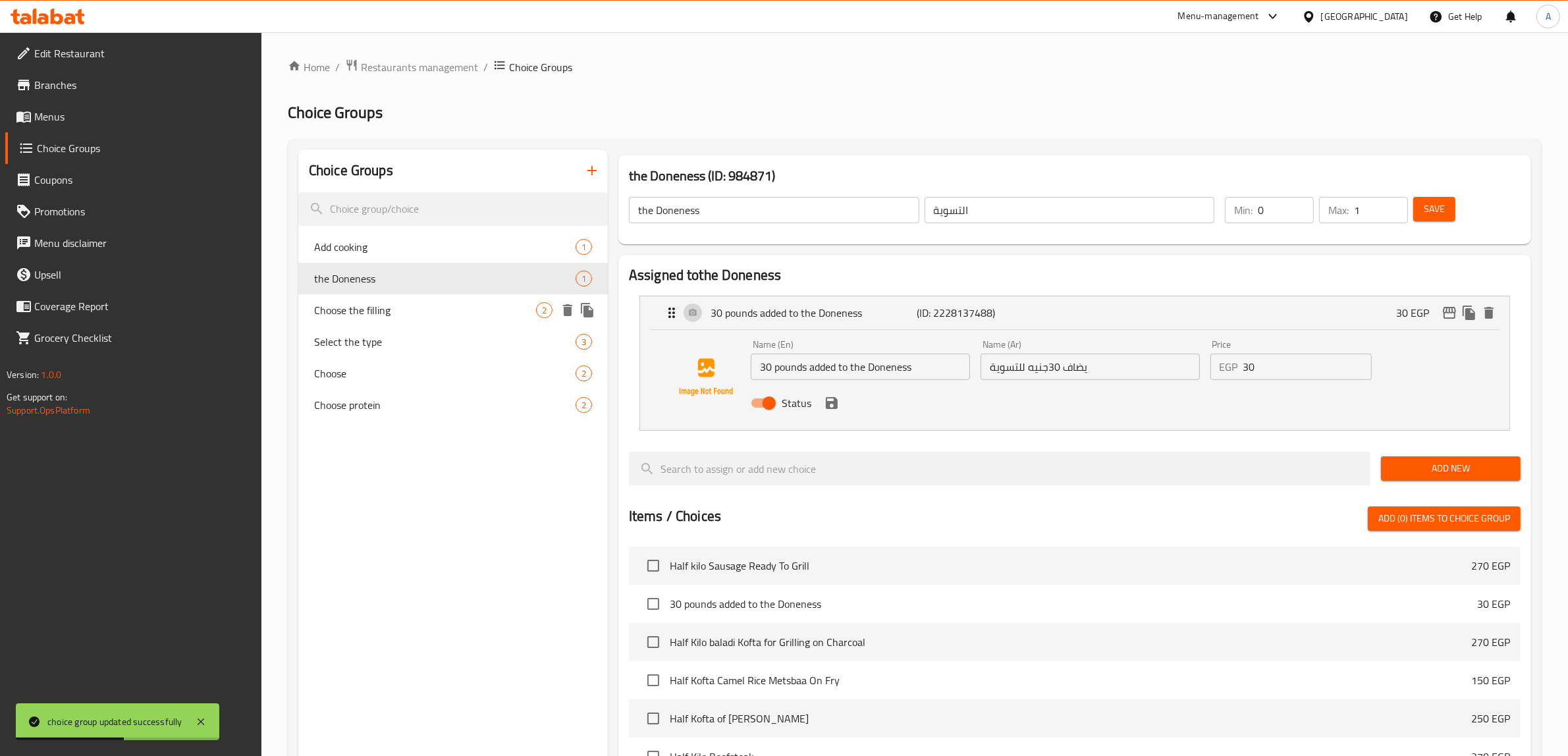
click at [451, 317] on span "Choose the filling" at bounding box center [424, 309] width 222 height 15
type input "Choose the filling"
type input "اختر الحشو"
type input "1"
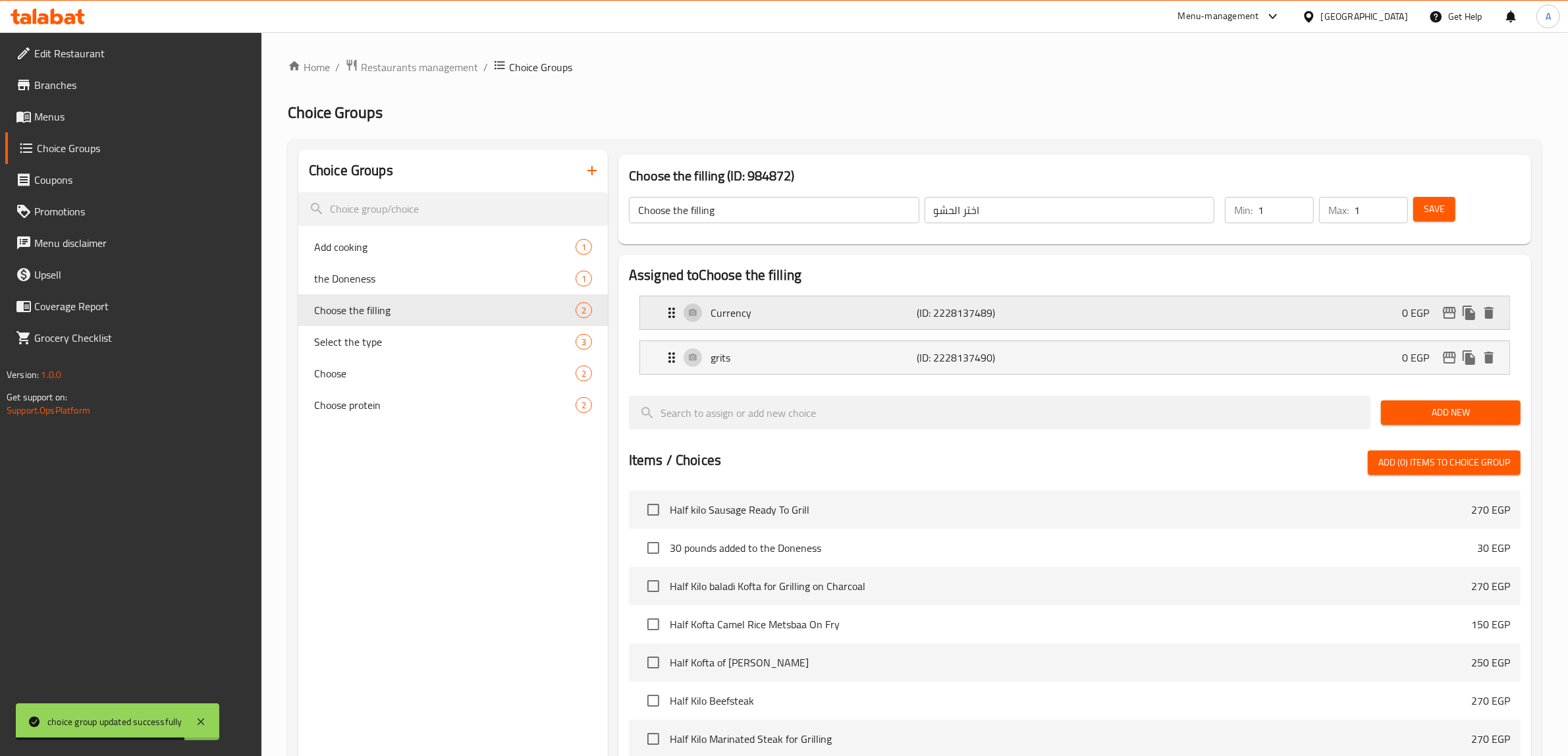
click at [774, 312] on p "Currency" at bounding box center [813, 312] width 207 height 15
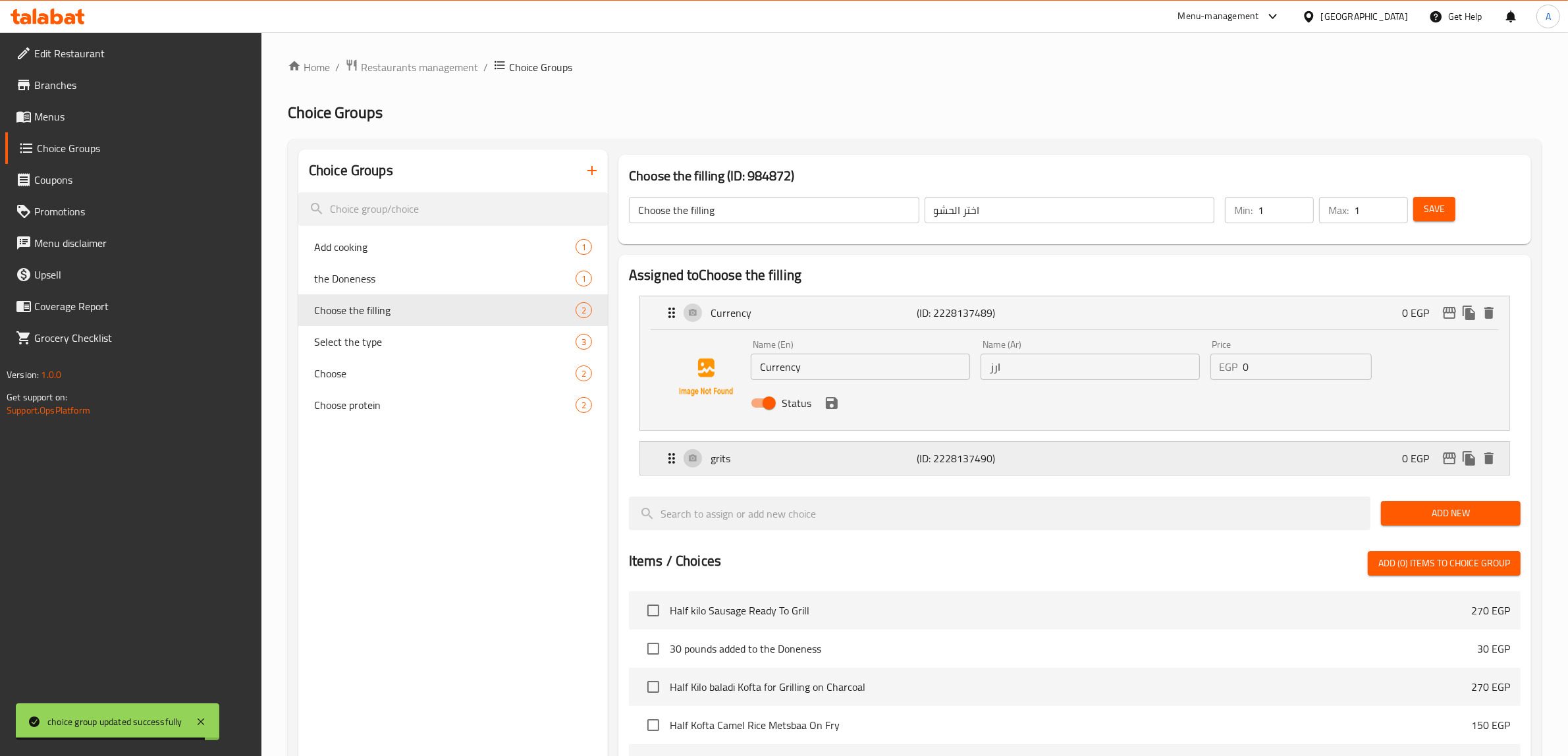
click at [883, 461] on p "grits" at bounding box center [813, 458] width 207 height 15
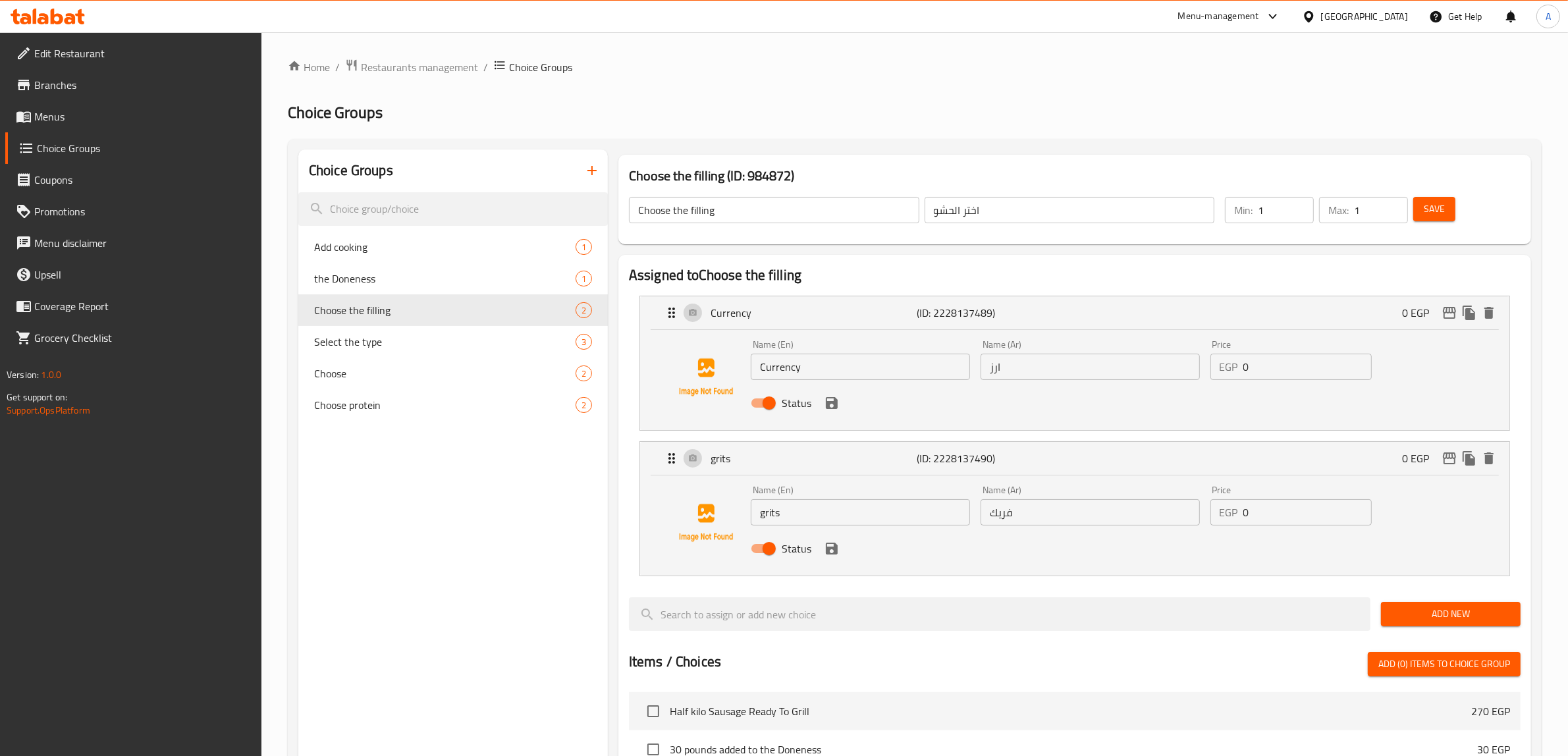
click at [937, 363] on input "Currency" at bounding box center [861, 367] width 220 height 27
click at [832, 406] on icon "save" at bounding box center [831, 402] width 15 height 15
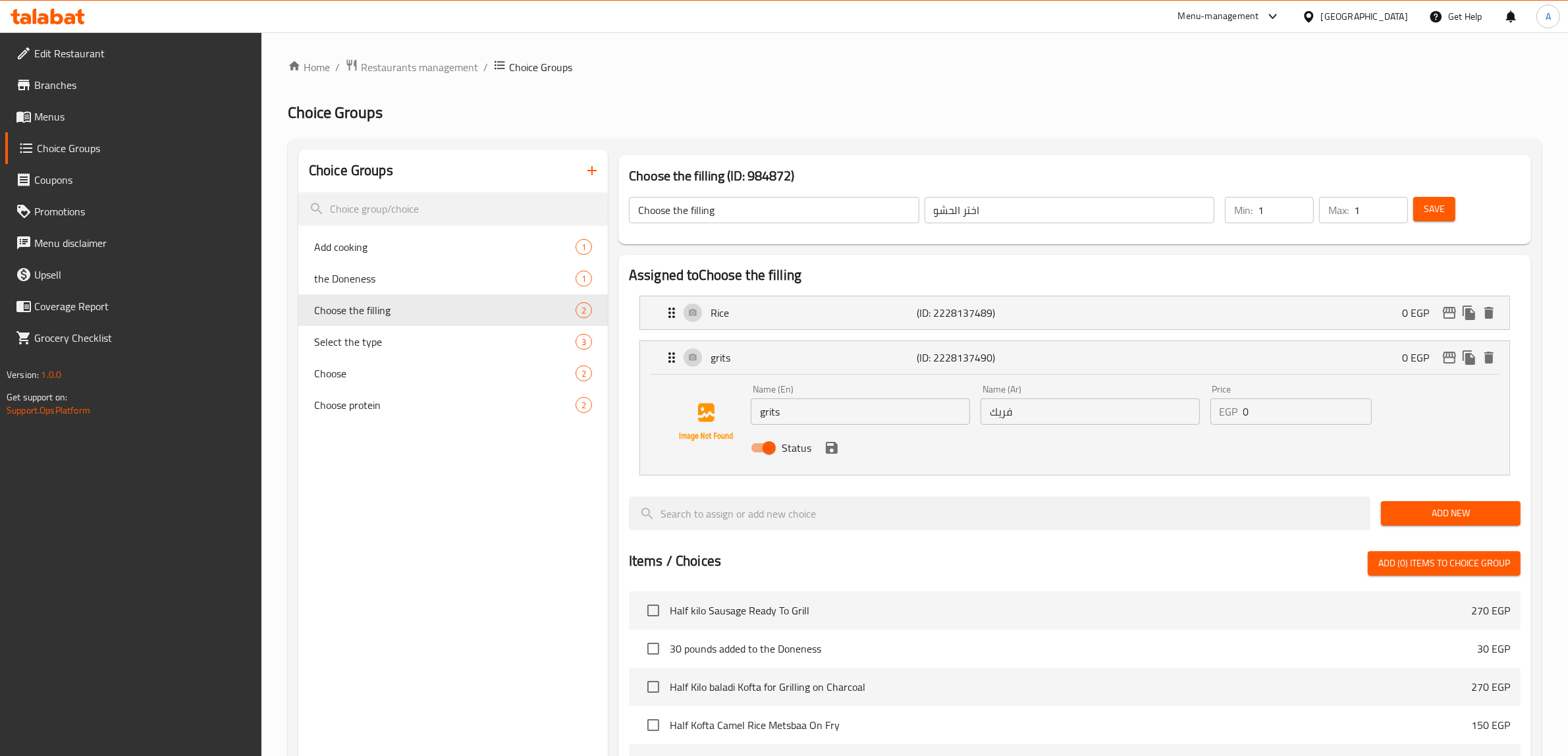
type input "Rice"
click at [1450, 204] on button "Save" at bounding box center [1434, 209] width 42 height 24
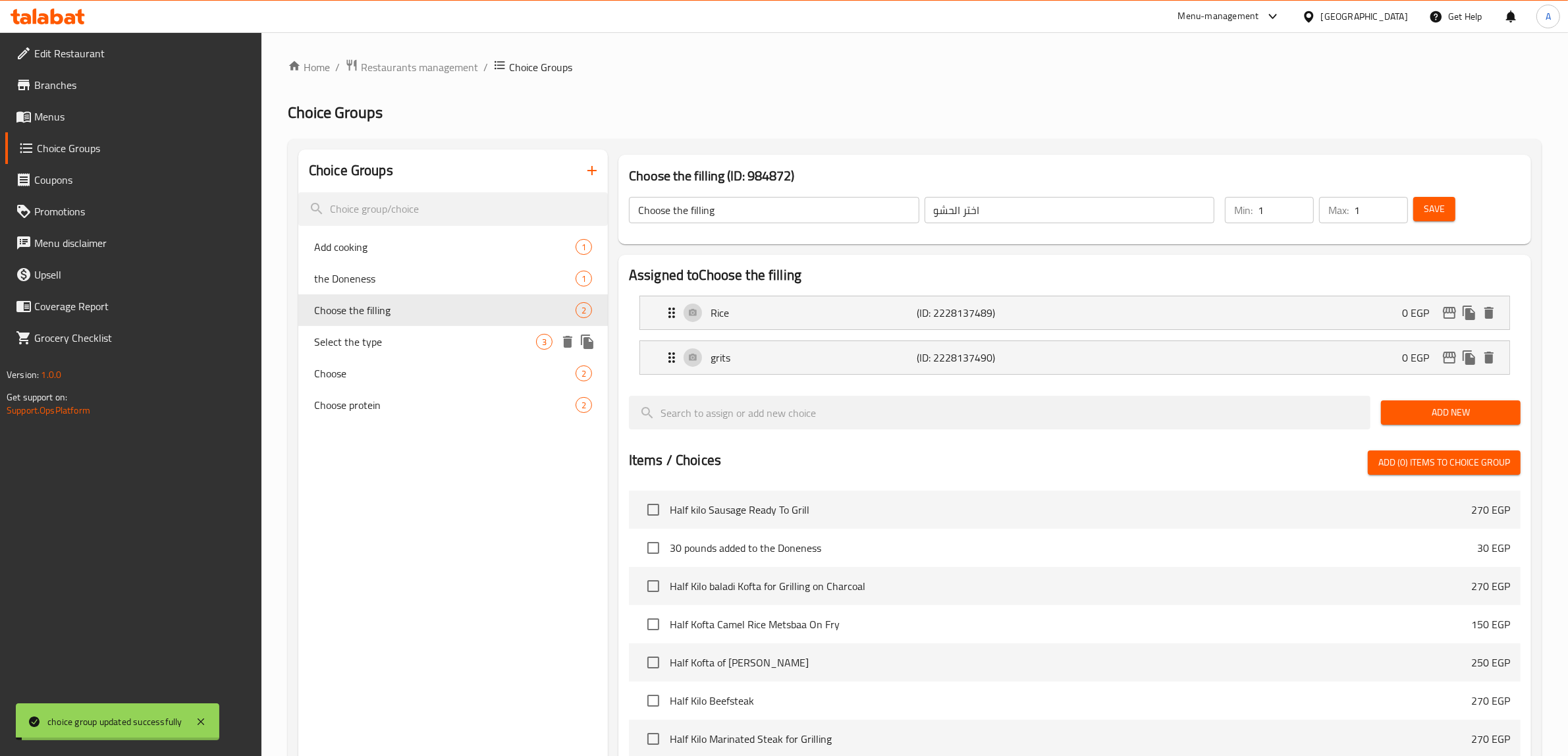
click at [377, 340] on span "Select the type" at bounding box center [424, 341] width 222 height 15
type input "Select the type"
type input "اختر النوع"
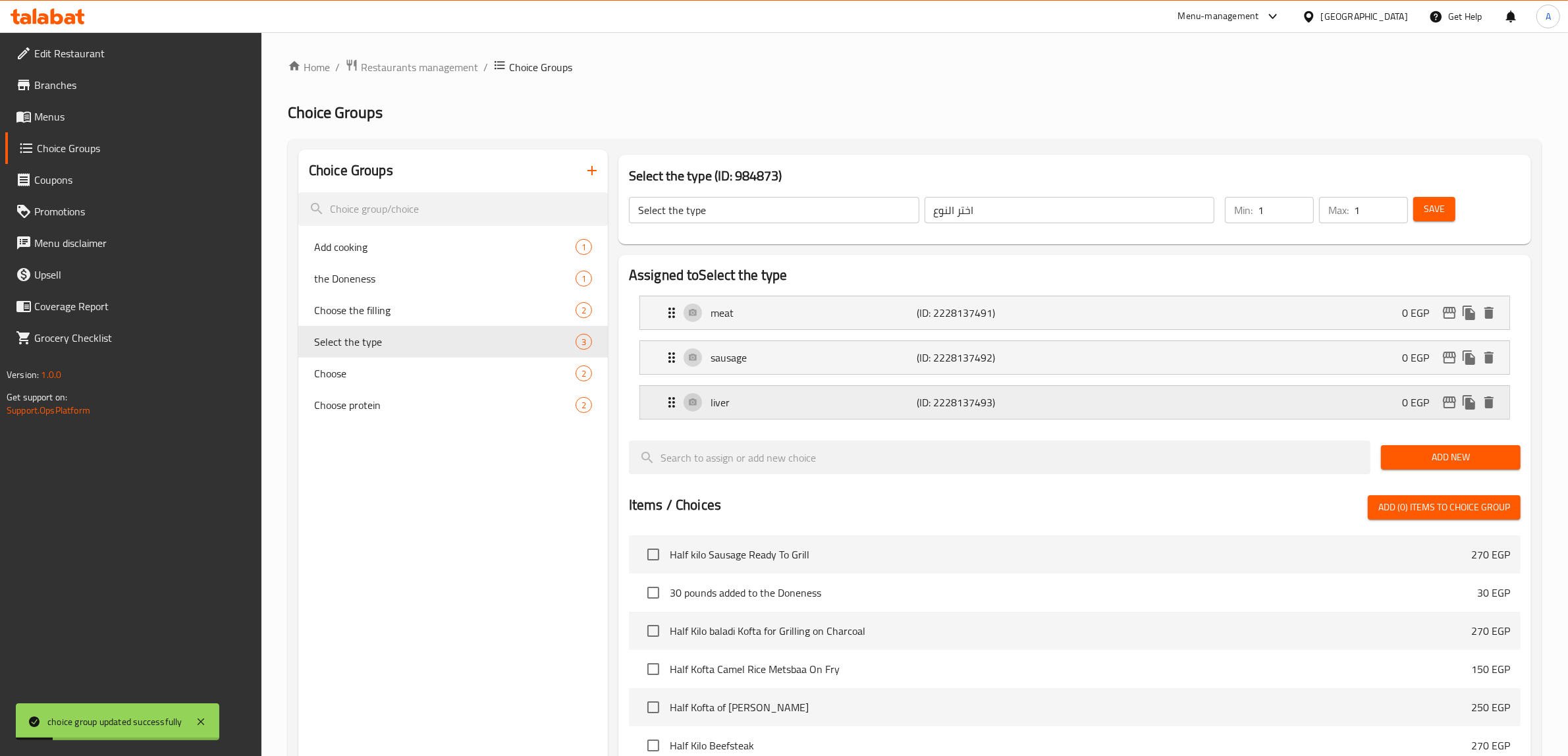
click at [748, 399] on p "liver" at bounding box center [813, 402] width 207 height 15
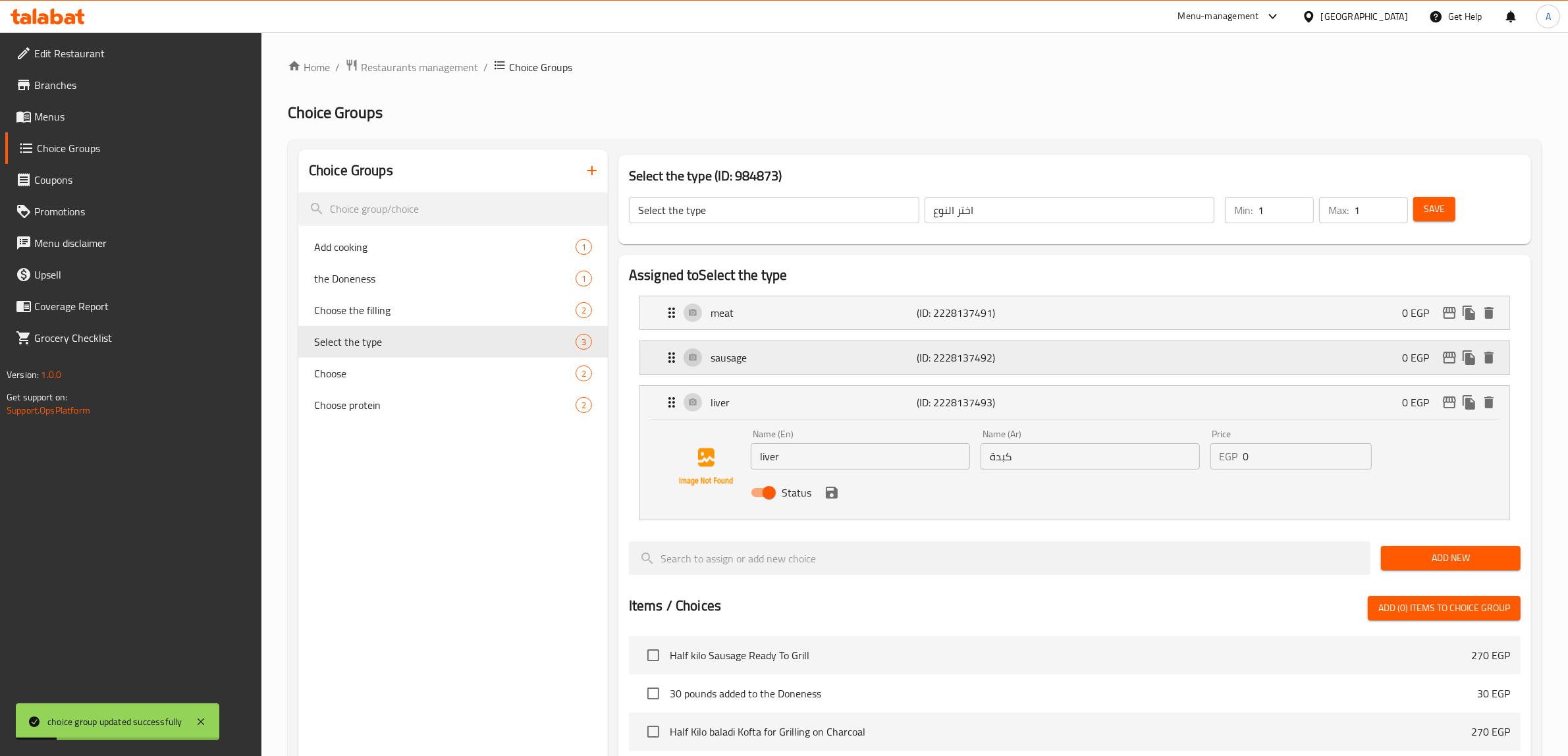
click at [749, 357] on p "sausage" at bounding box center [813, 357] width 207 height 15
click at [752, 304] on div "meat (ID: 2228137491) 0 EGP" at bounding box center [1079, 312] width 830 height 33
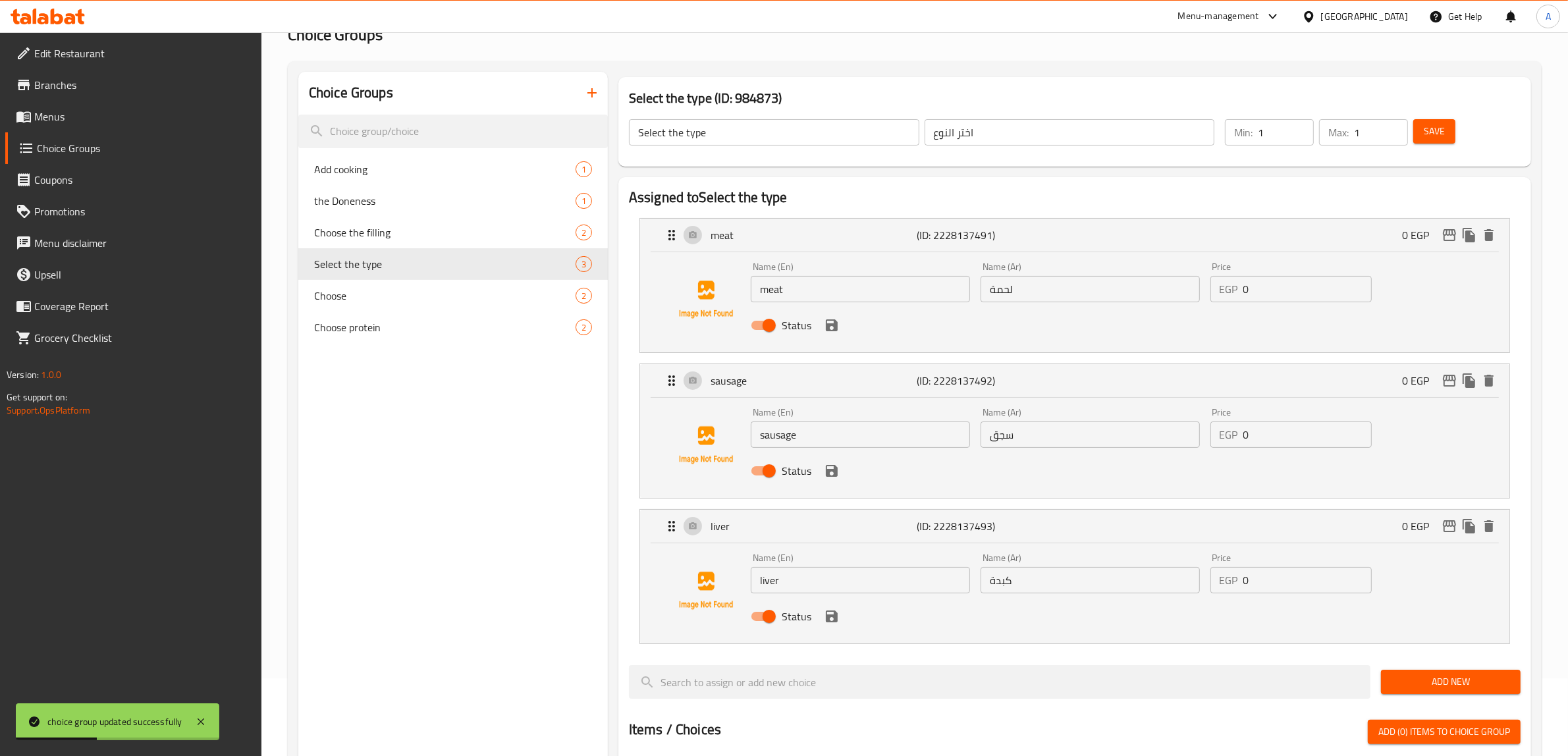
scroll to position [83, 0]
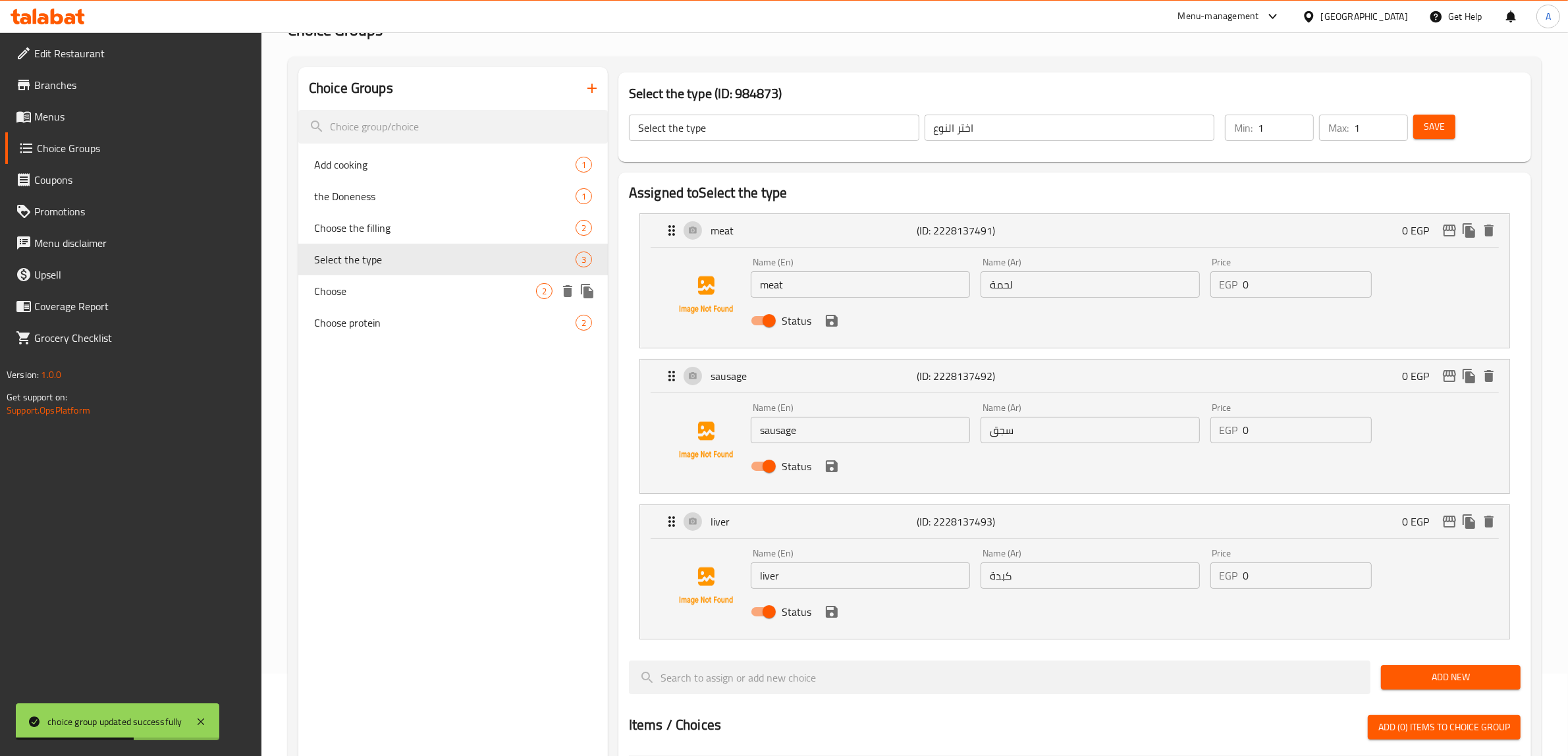
click at [429, 290] on span "Choose" at bounding box center [424, 290] width 222 height 15
type input "Choose"
type input "اختر"
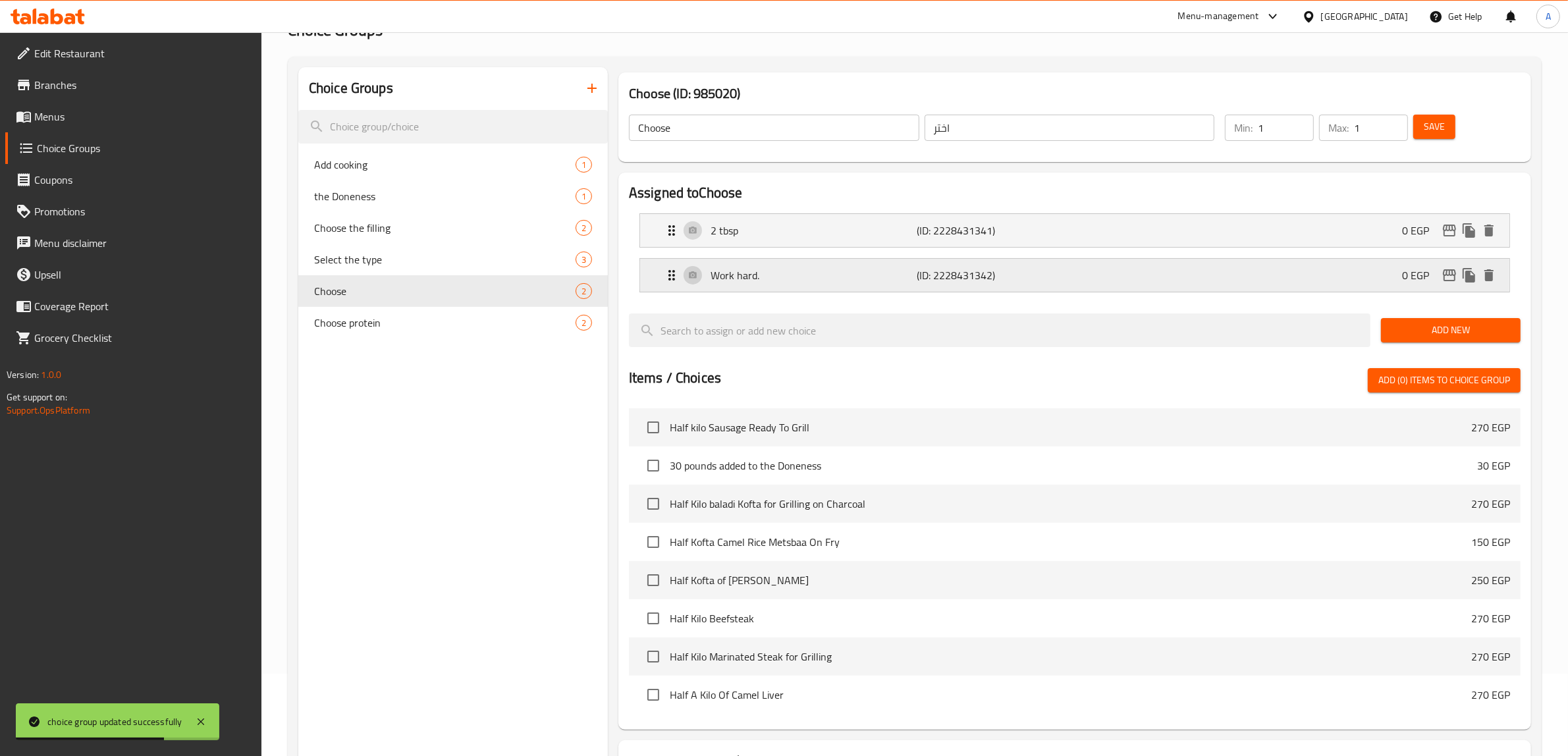
click at [759, 287] on div "Work hard. (ID: 2228431342) 0 EGP" at bounding box center [1079, 275] width 830 height 33
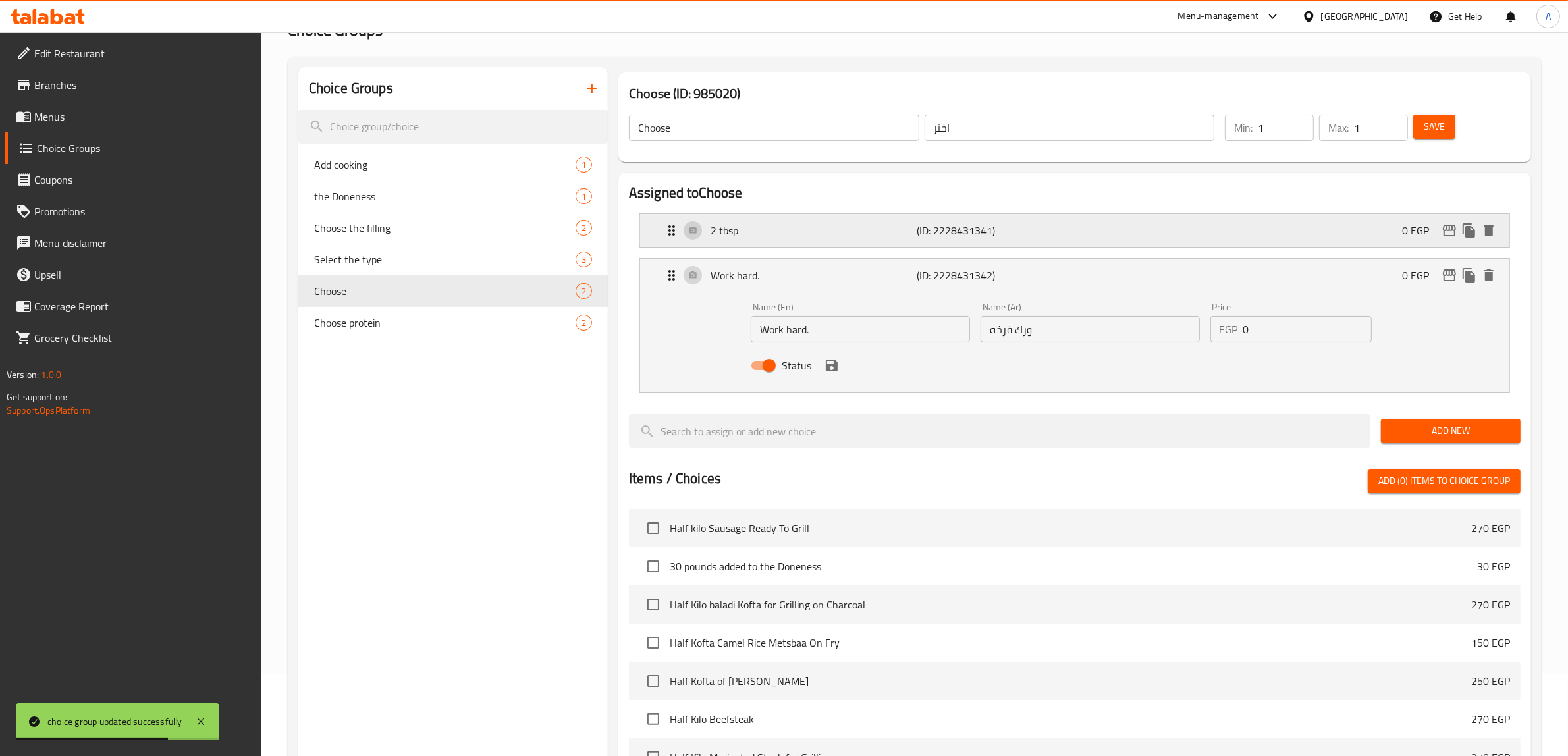
click at [757, 216] on div "2 tbsp (ID: 2228431341) 0 EGP" at bounding box center [1079, 230] width 830 height 33
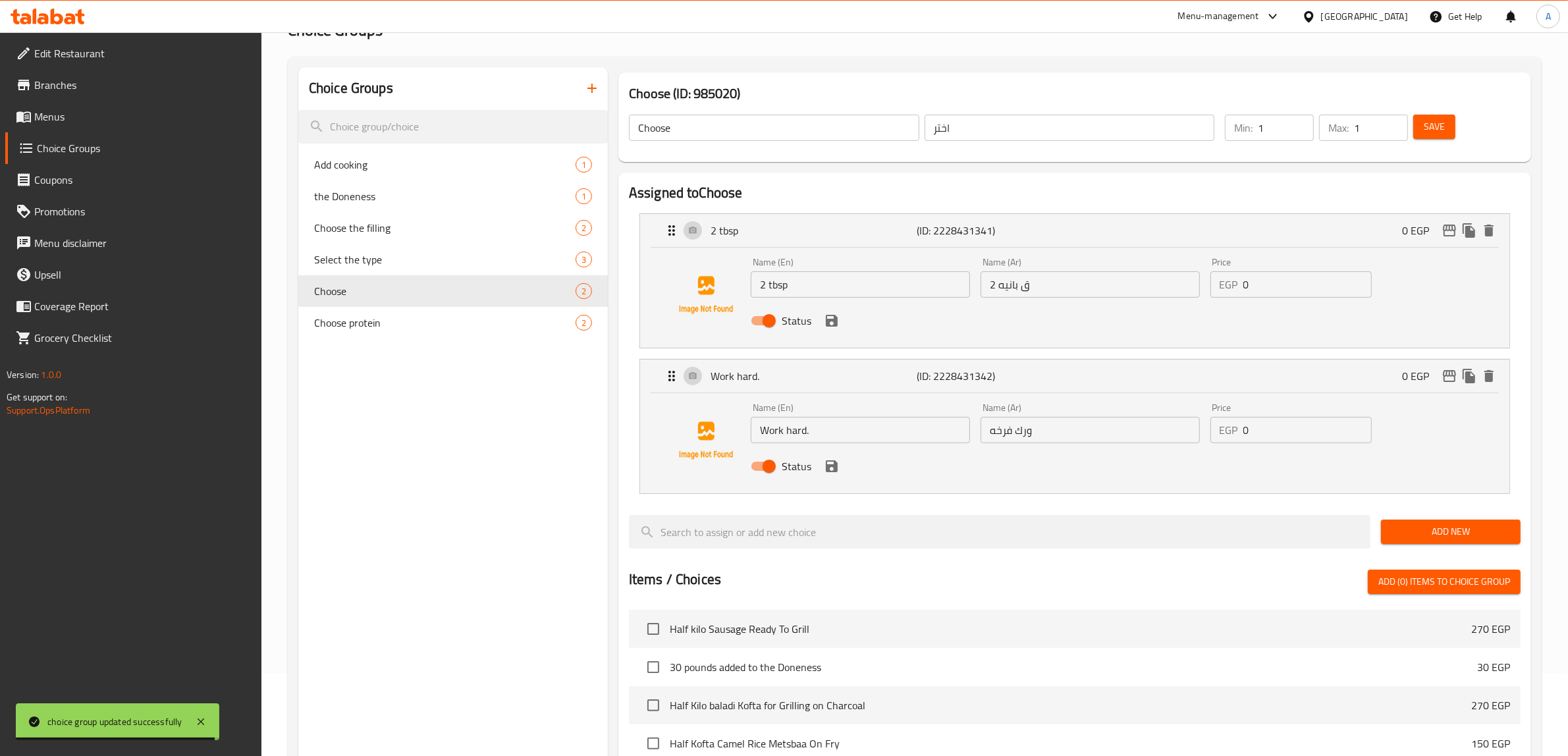
click at [777, 284] on input "2 tbsp" at bounding box center [861, 284] width 220 height 27
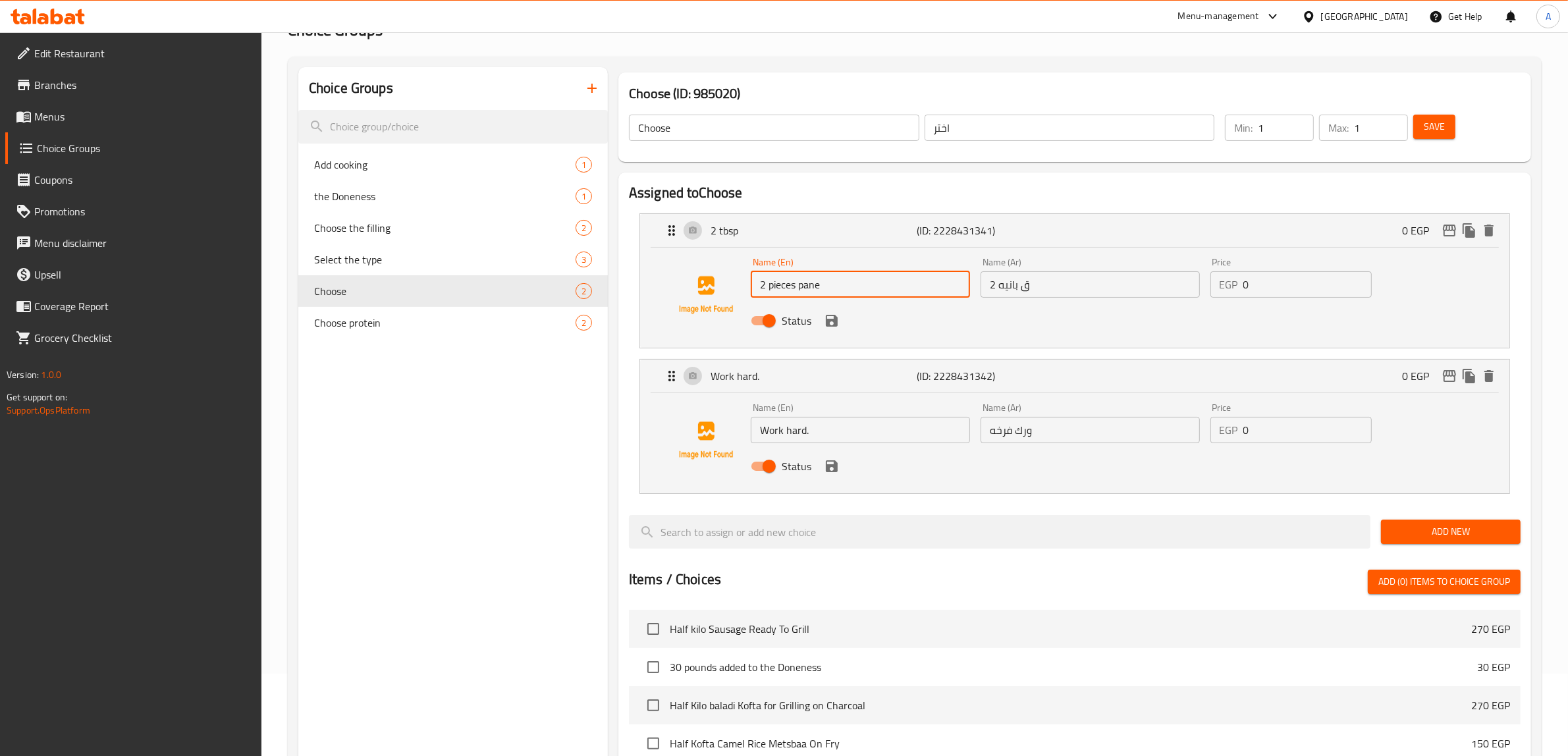
type input "2 pieces pane"
click at [895, 435] on input "Work hard." at bounding box center [861, 430] width 220 height 27
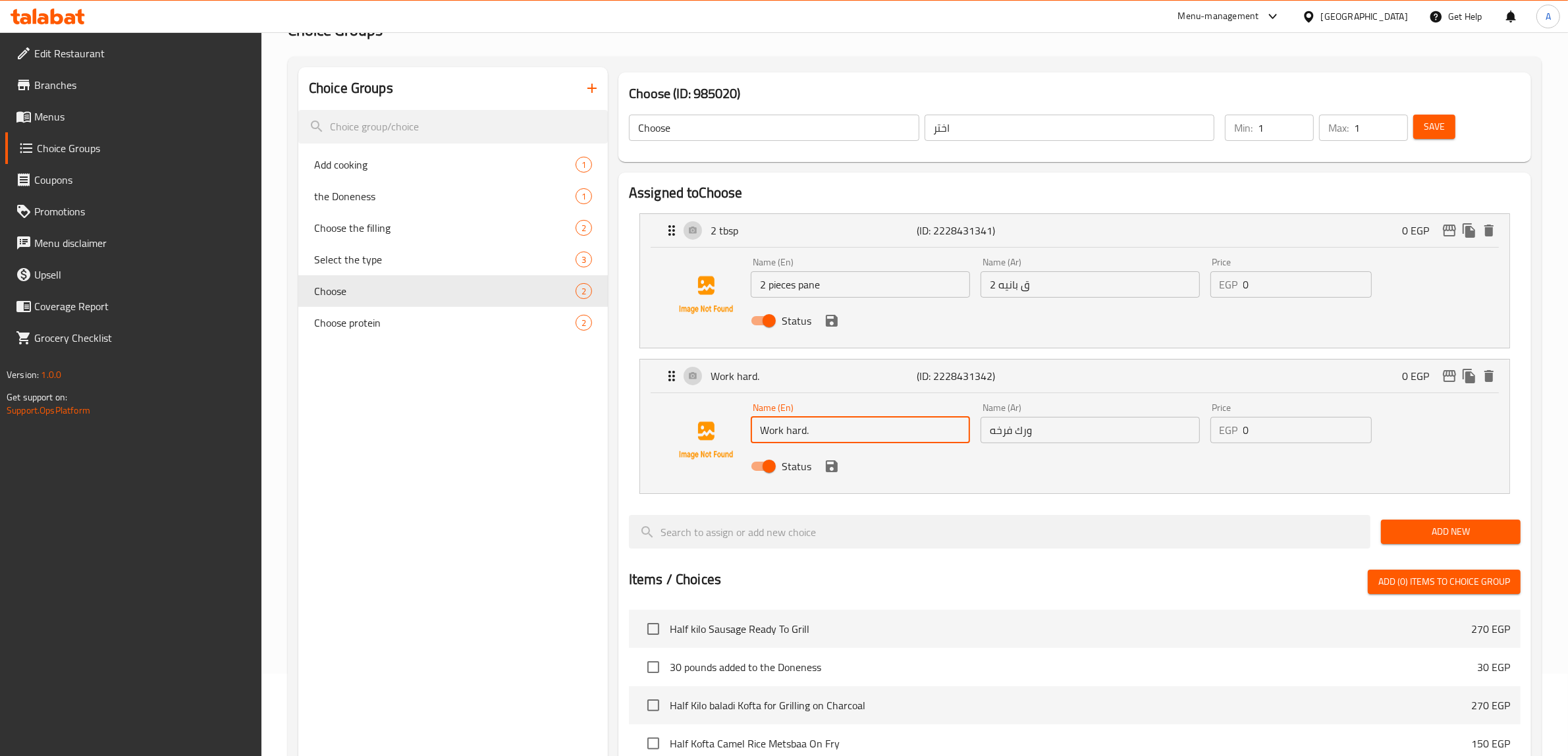
click at [895, 435] on input "Work hard." at bounding box center [861, 430] width 220 height 27
click at [833, 463] on icon "save" at bounding box center [832, 466] width 12 height 12
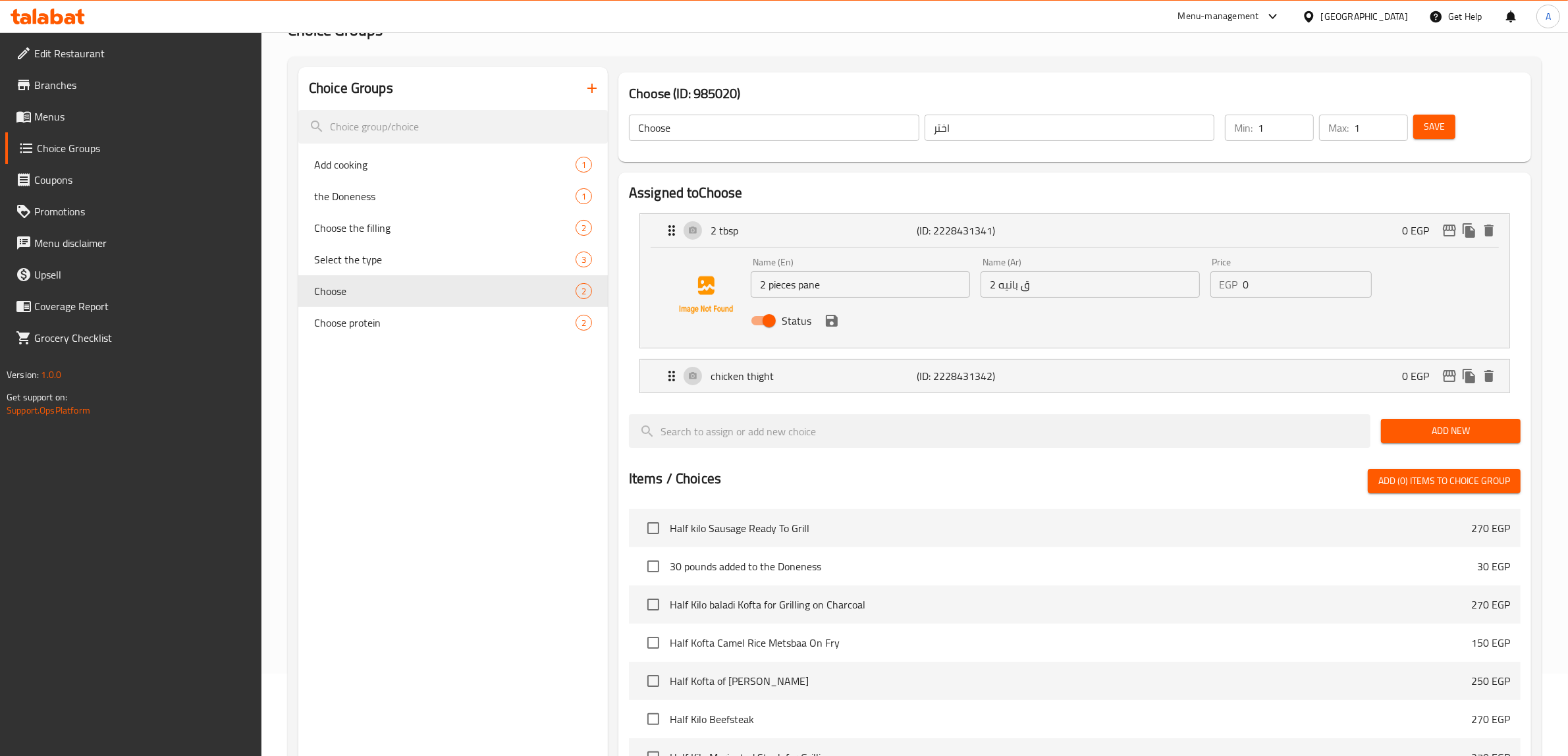
type input "chicken thight"
click at [833, 318] on icon "save" at bounding box center [832, 321] width 12 height 12
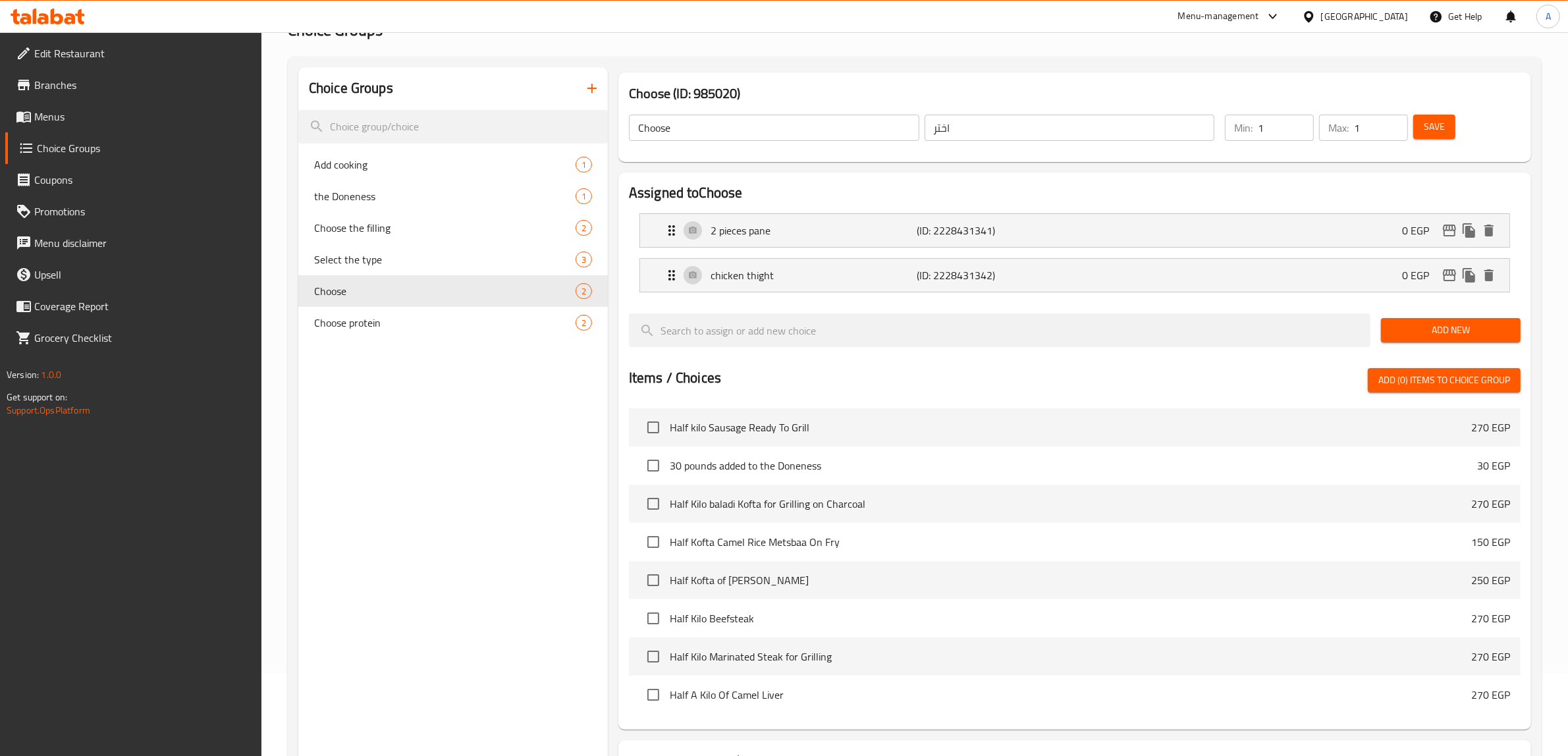
click at [1446, 125] on button "Save" at bounding box center [1434, 126] width 42 height 24
click at [379, 315] on span "Choose protein" at bounding box center [424, 322] width 222 height 15
type input "Choose protein"
type input "اختر البروتين"
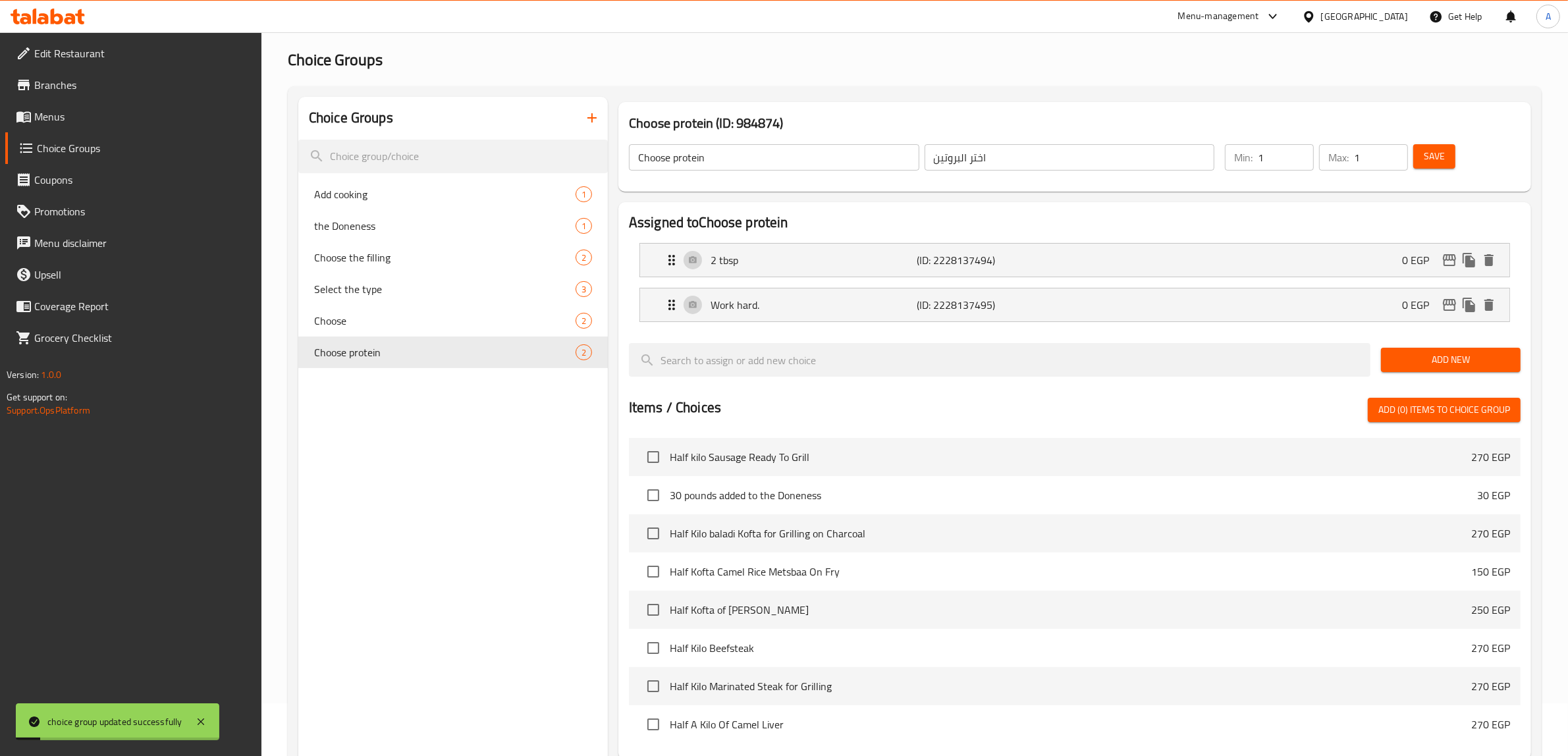
scroll to position [0, 0]
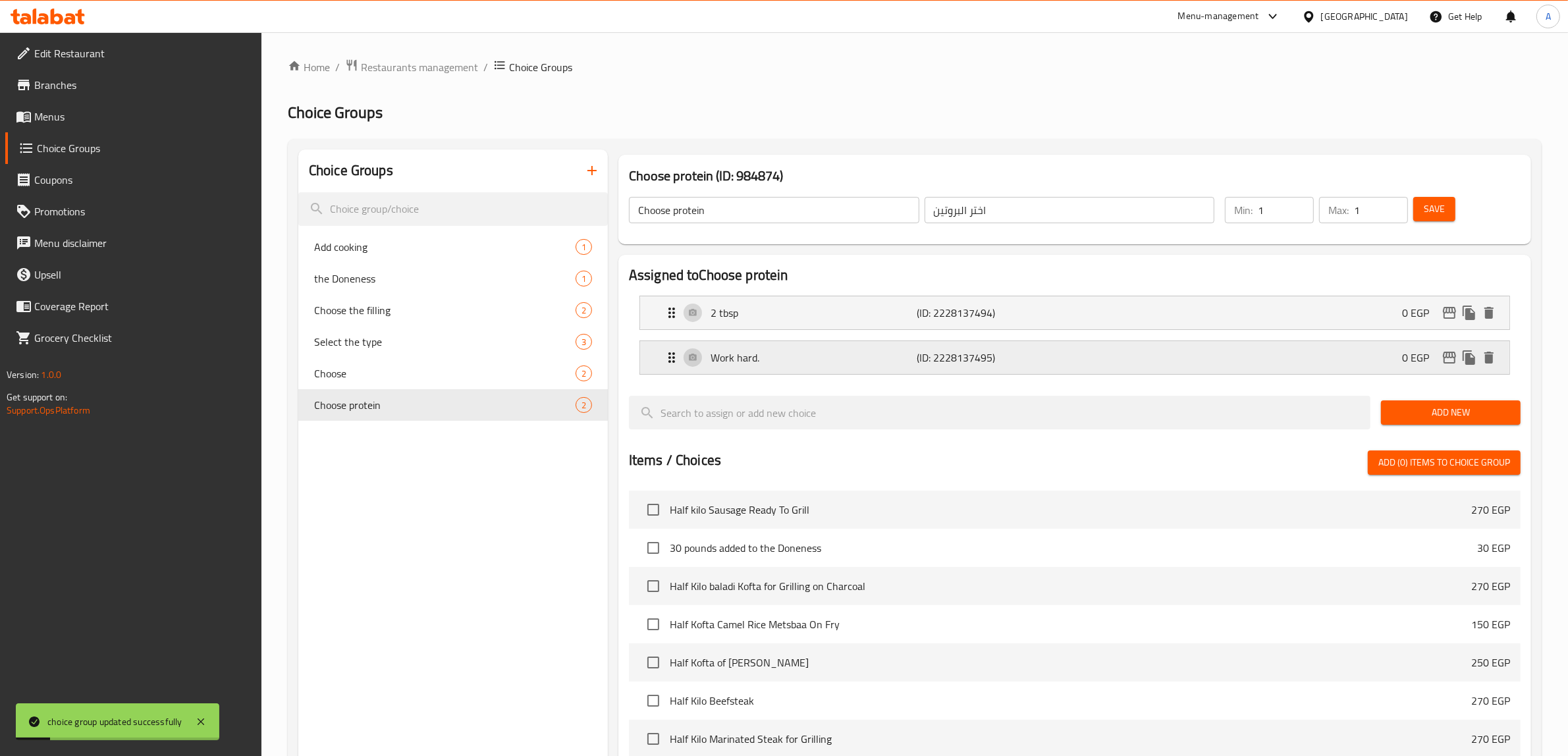
click at [833, 359] on p "Work hard." at bounding box center [813, 357] width 207 height 15
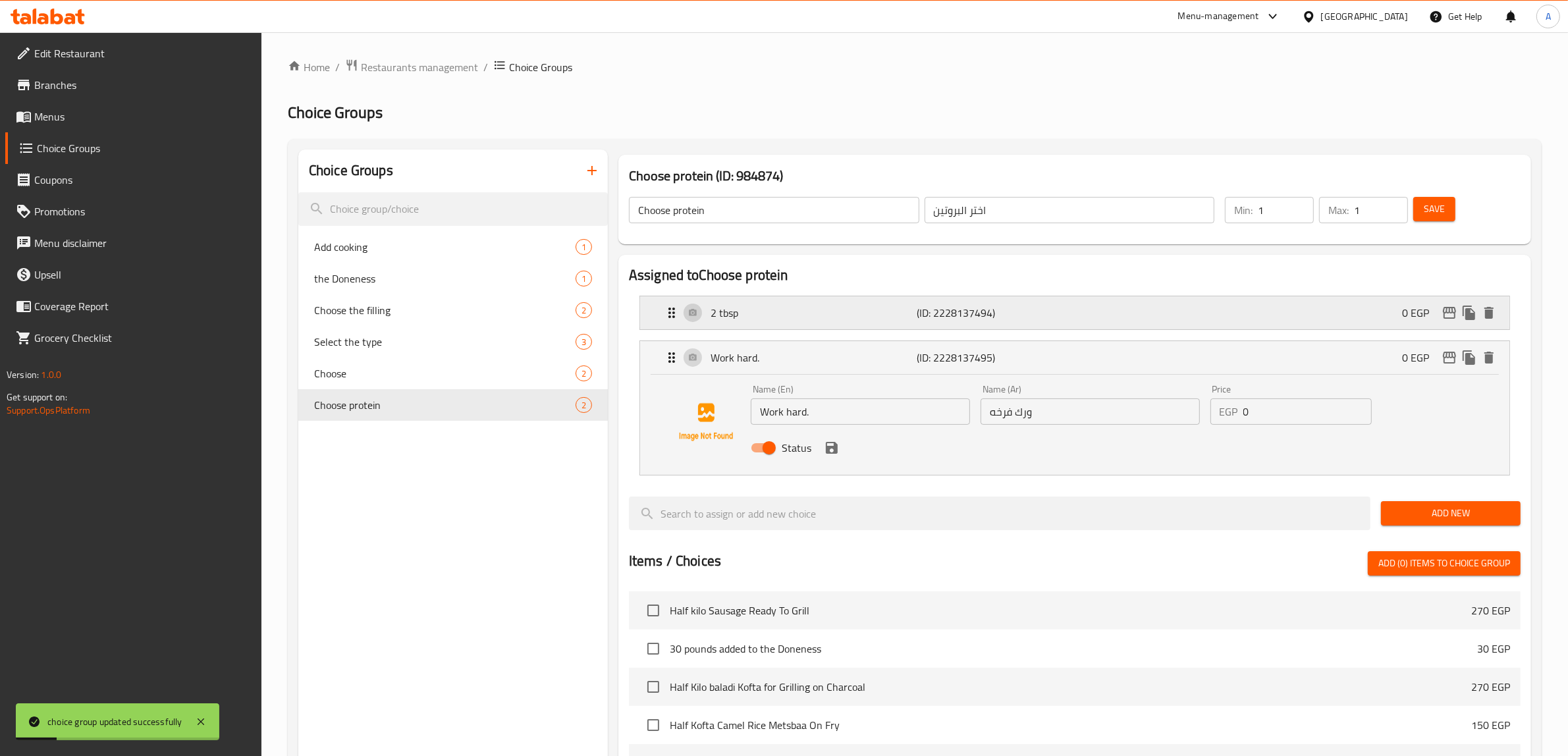
click at [833, 316] on p "2 tbsp" at bounding box center [813, 312] width 207 height 15
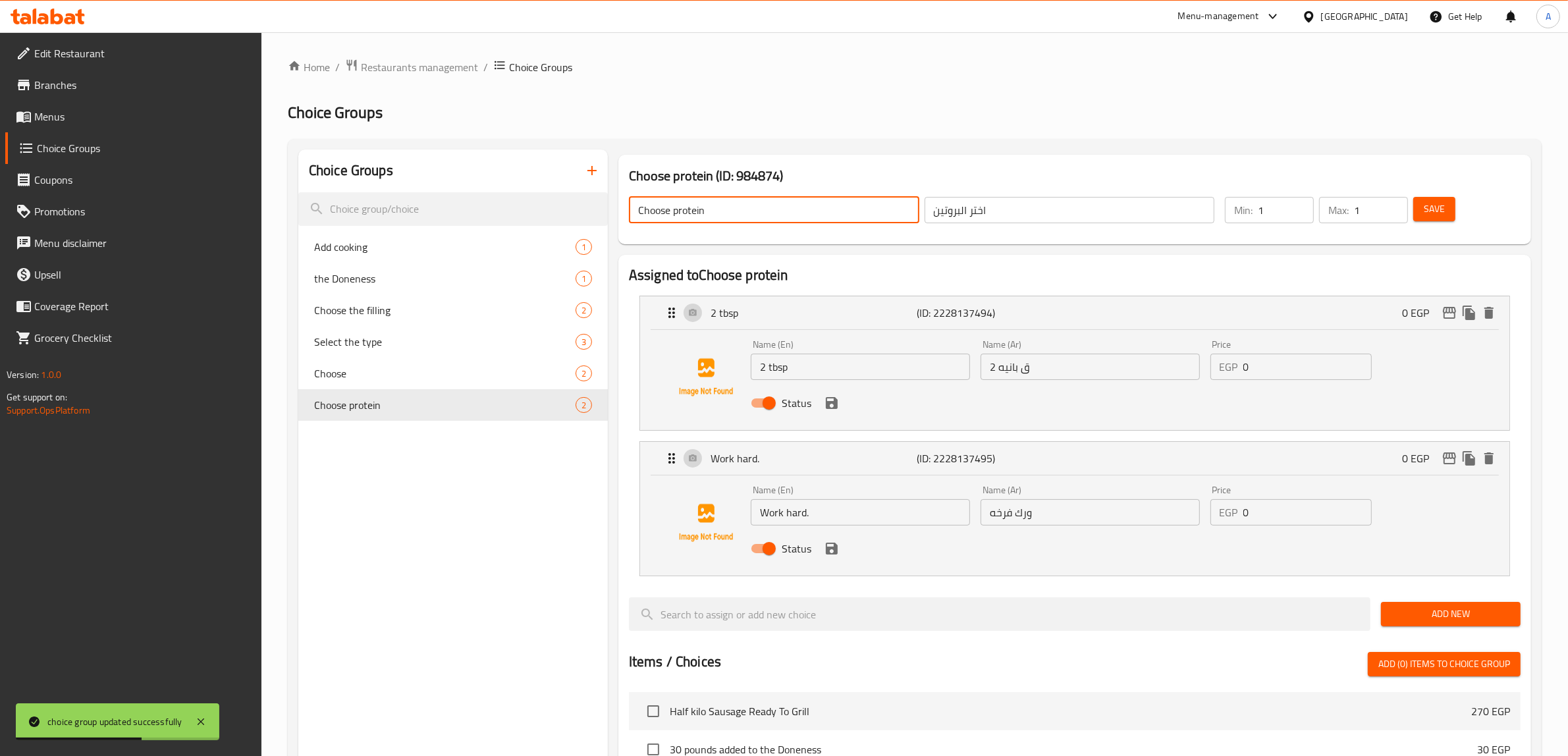
click at [761, 209] on input "Choose protein" at bounding box center [774, 210] width 290 height 27
